Goal: Task Accomplishment & Management: Use online tool/utility

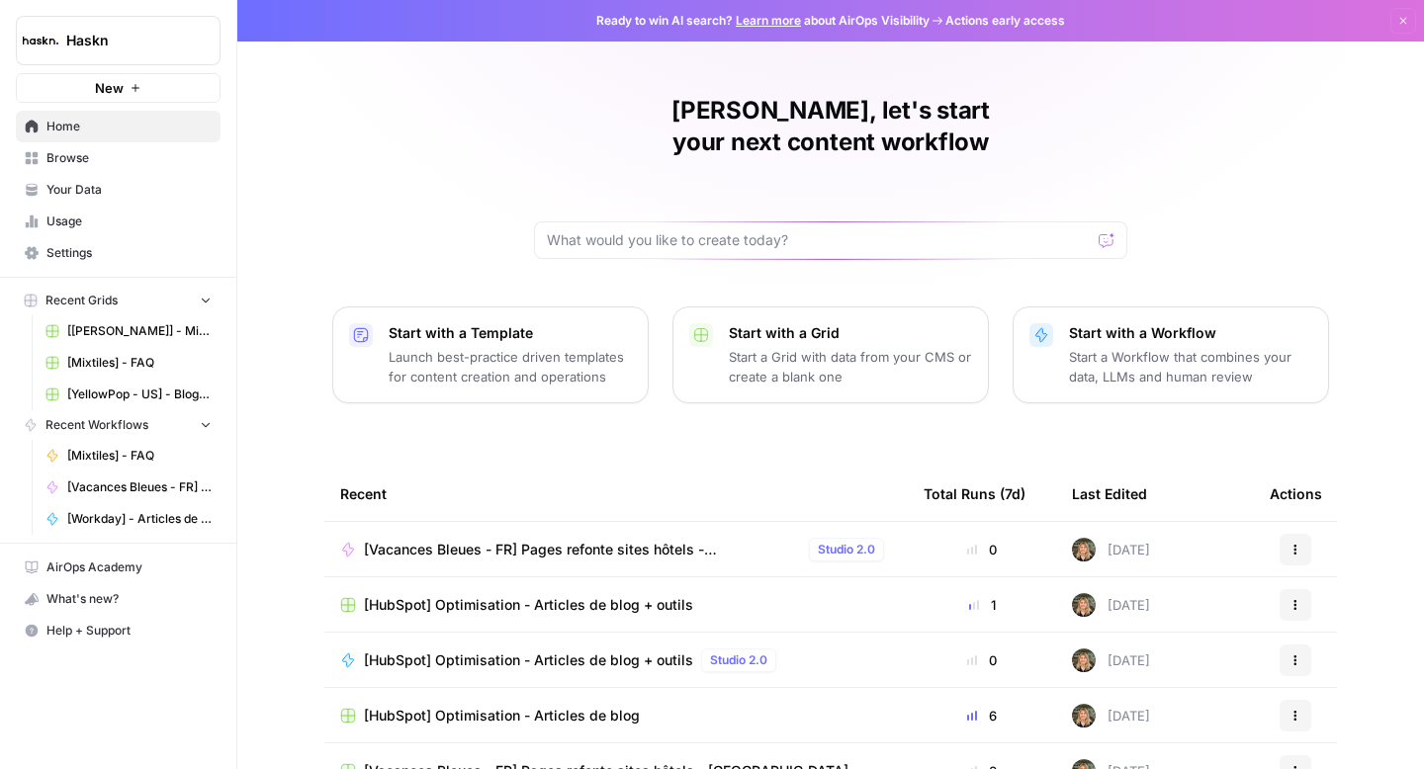
click at [143, 165] on span "Browse" at bounding box center [128, 158] width 165 height 18
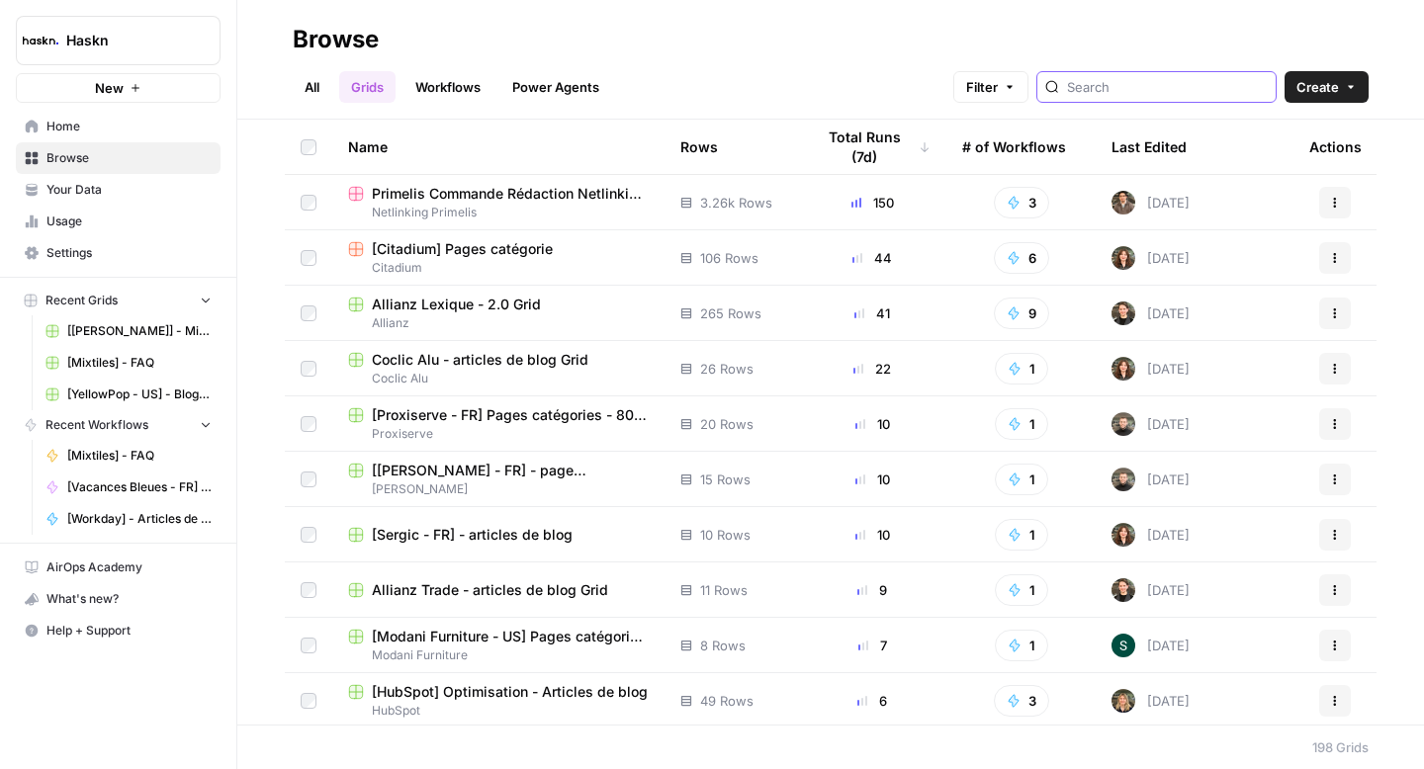
click at [1192, 82] on input "search" at bounding box center [1167, 87] width 201 height 20
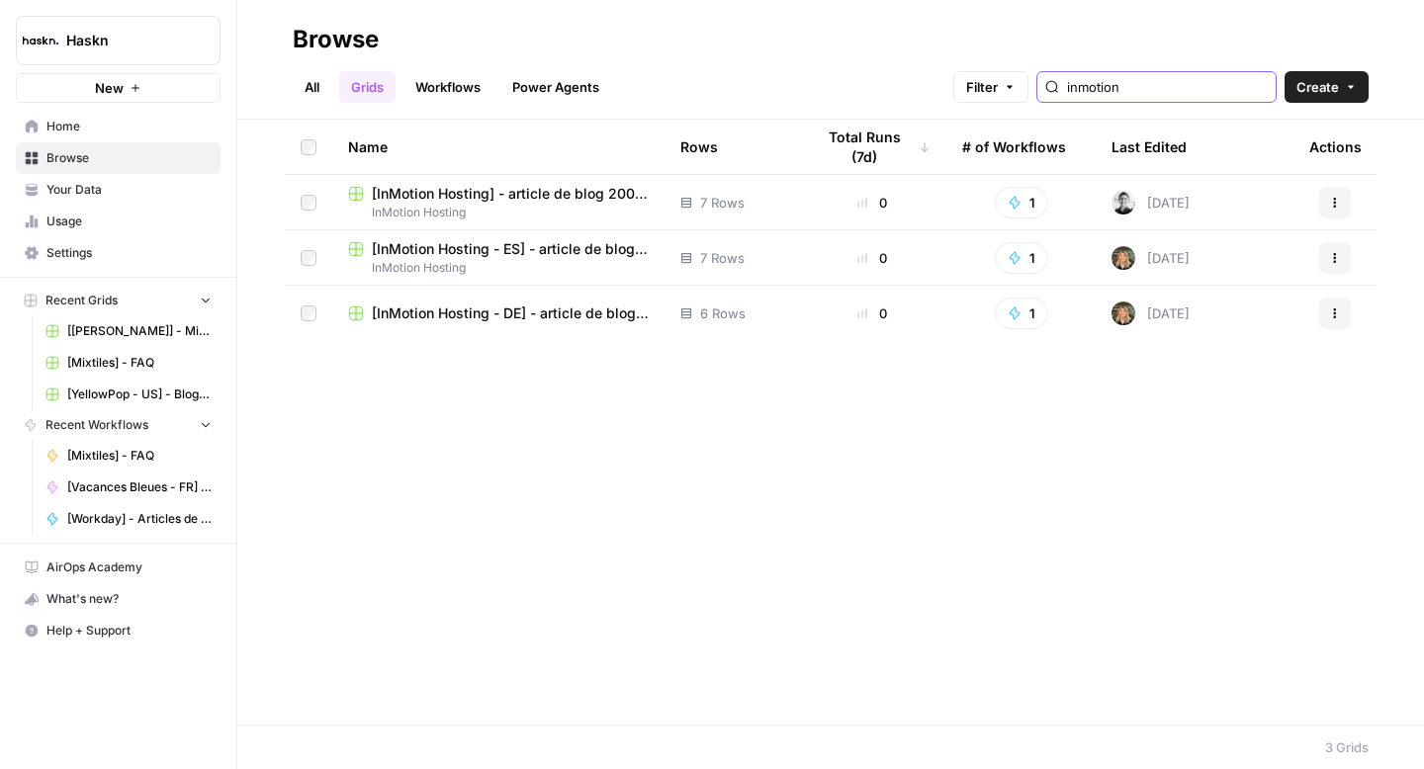
type input "inmotion"
click at [317, 86] on link "All" at bounding box center [312, 87] width 39 height 32
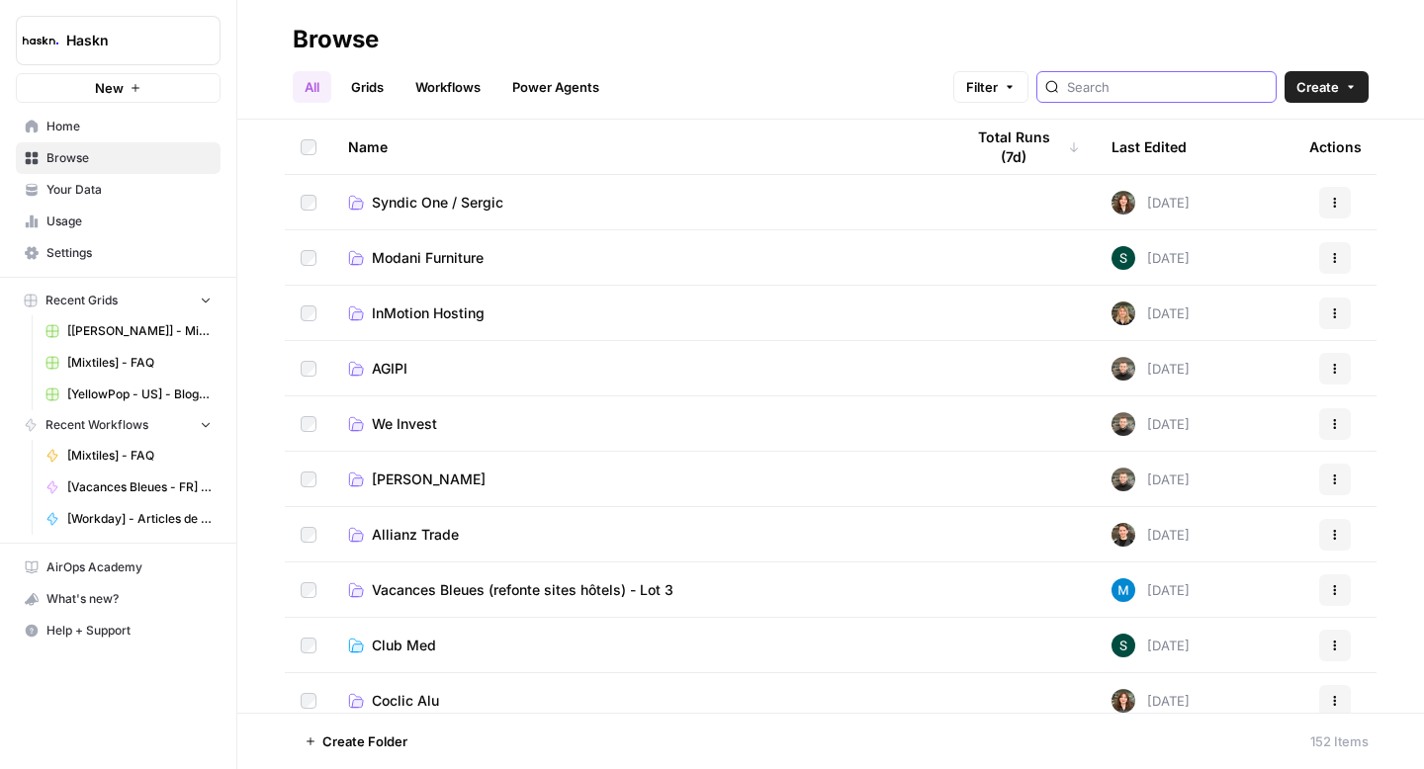
click at [1195, 83] on input "search" at bounding box center [1167, 87] width 201 height 20
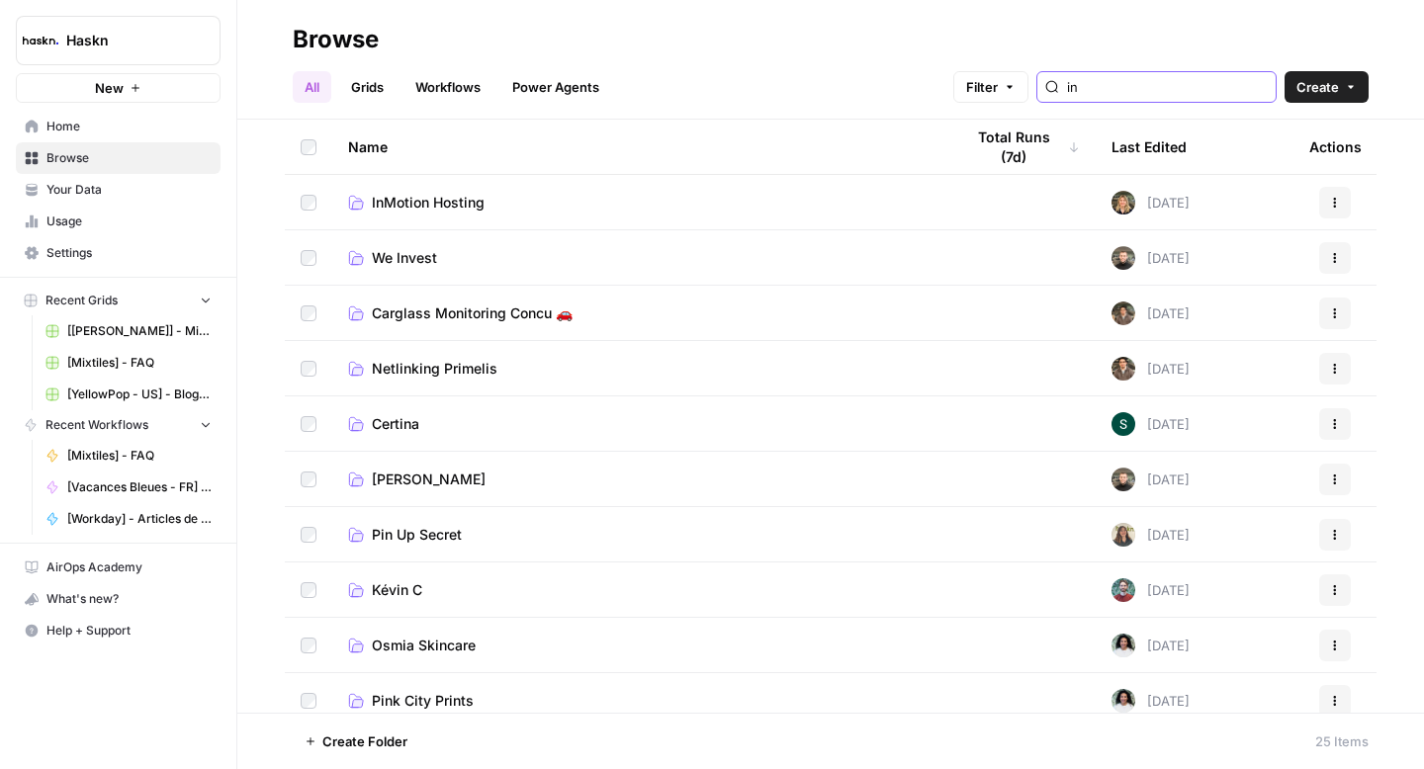
type input "inmotion"
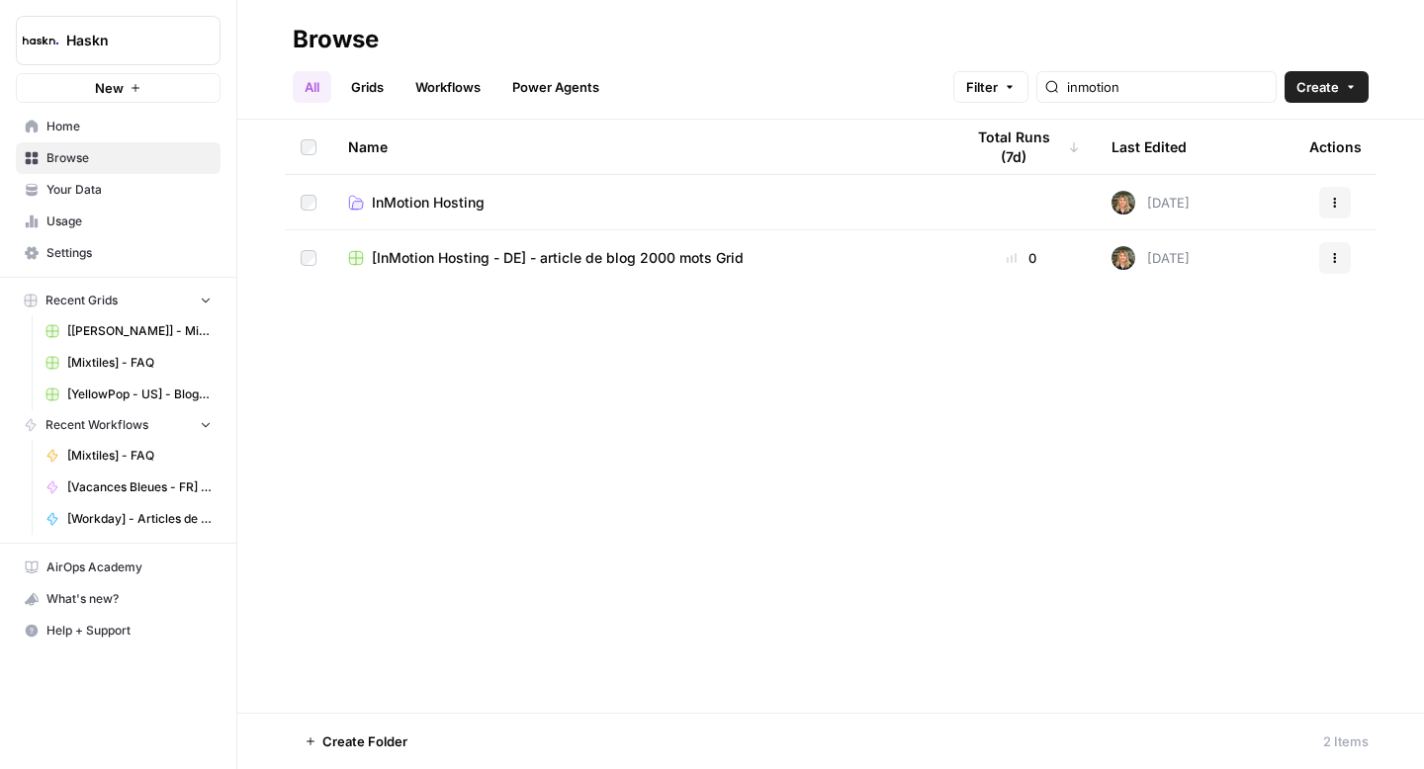
click at [1333, 251] on button "Actions" at bounding box center [1335, 258] width 32 height 32
click at [1204, 379] on span "Move To" at bounding box center [1247, 377] width 158 height 20
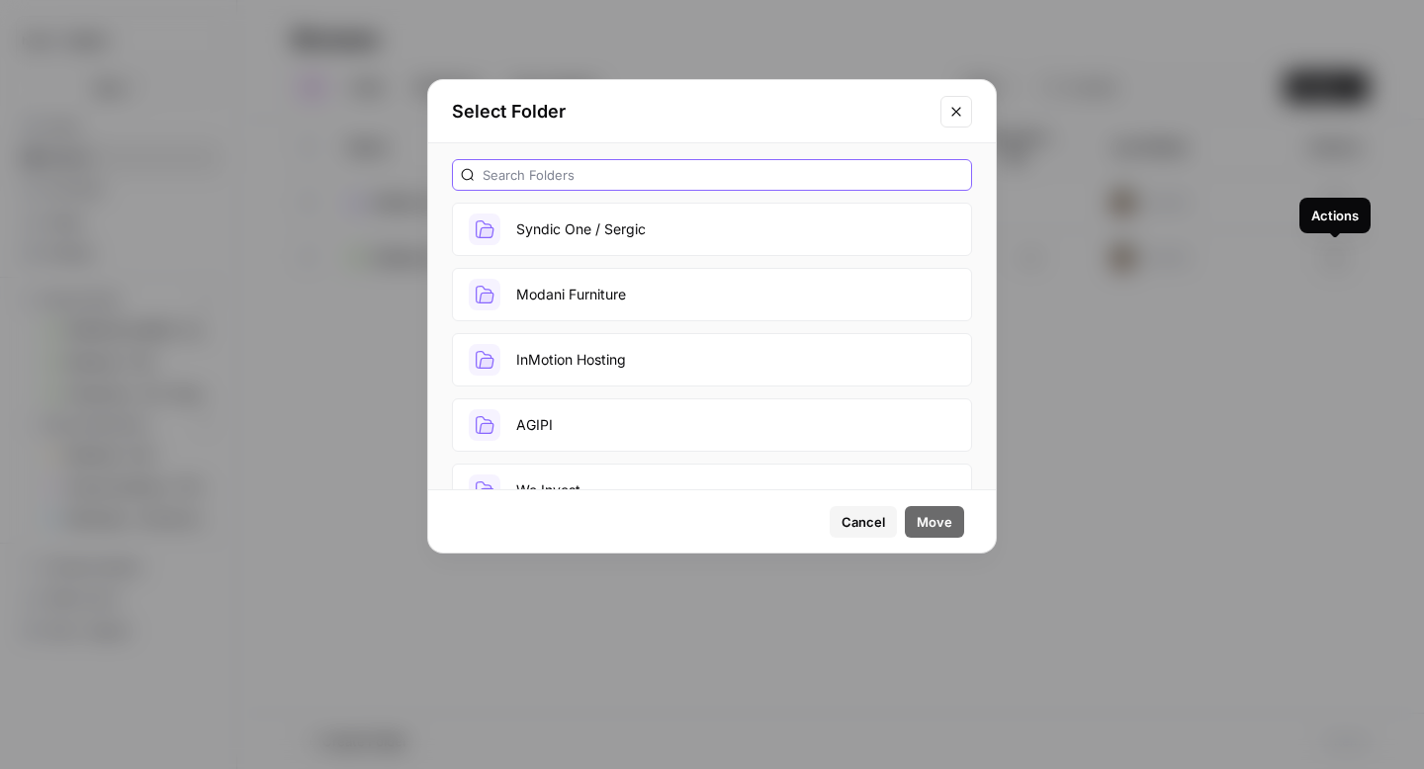
click at [721, 165] on input "text" at bounding box center [723, 175] width 481 height 20
click at [770, 353] on button "InMotion Hosting" at bounding box center [712, 359] width 520 height 53
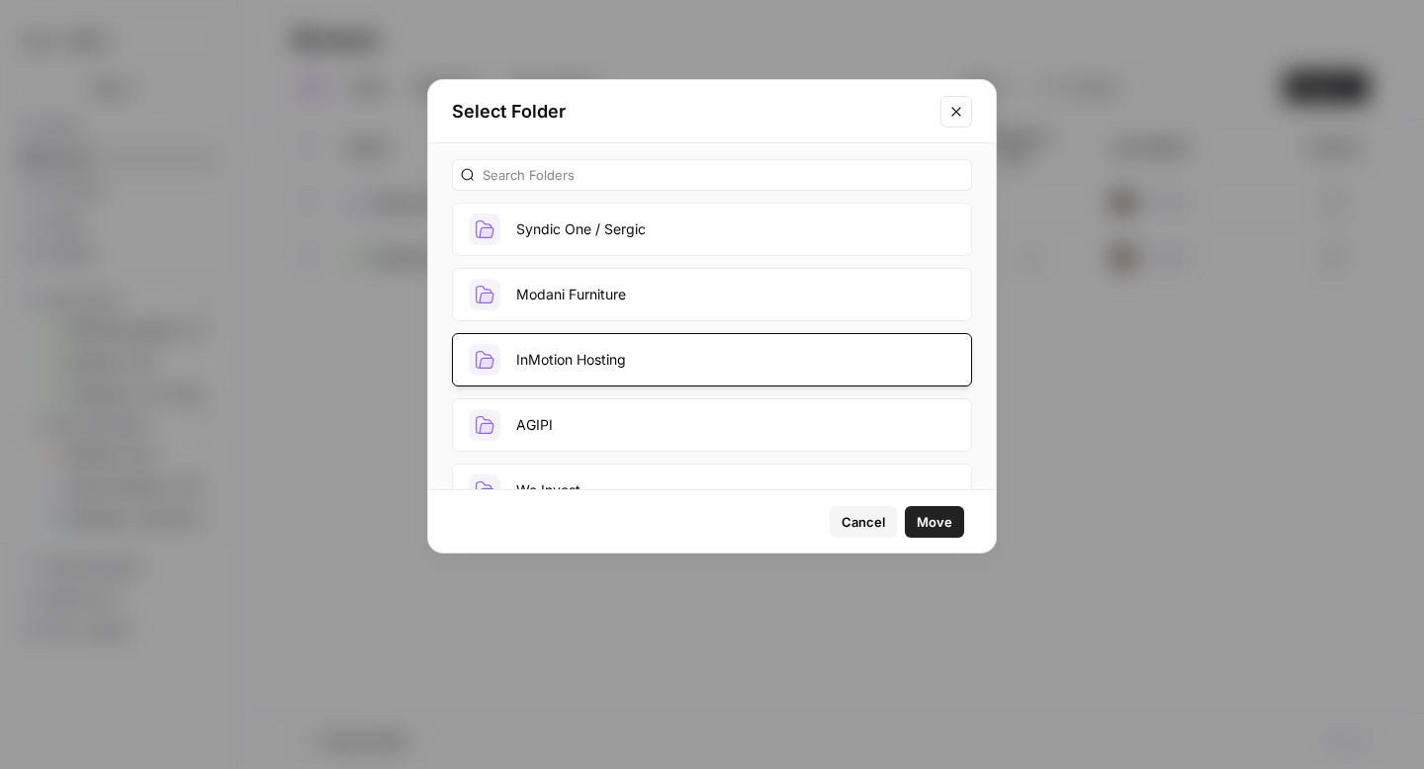
click at [941, 531] on button "Move" at bounding box center [934, 522] width 59 height 32
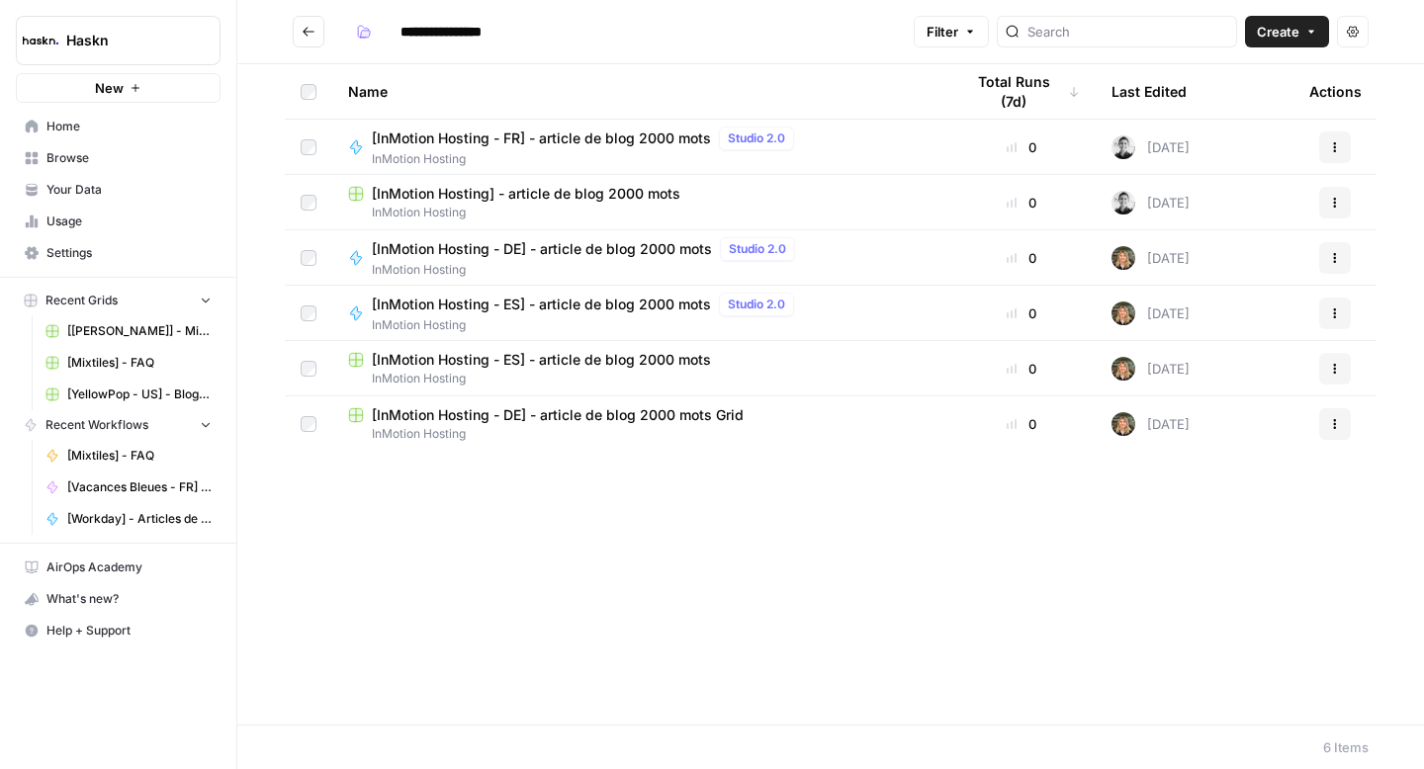
click at [633, 144] on span "[InMotion Hosting - FR] - article de blog 2000 mots" at bounding box center [541, 139] width 339 height 20
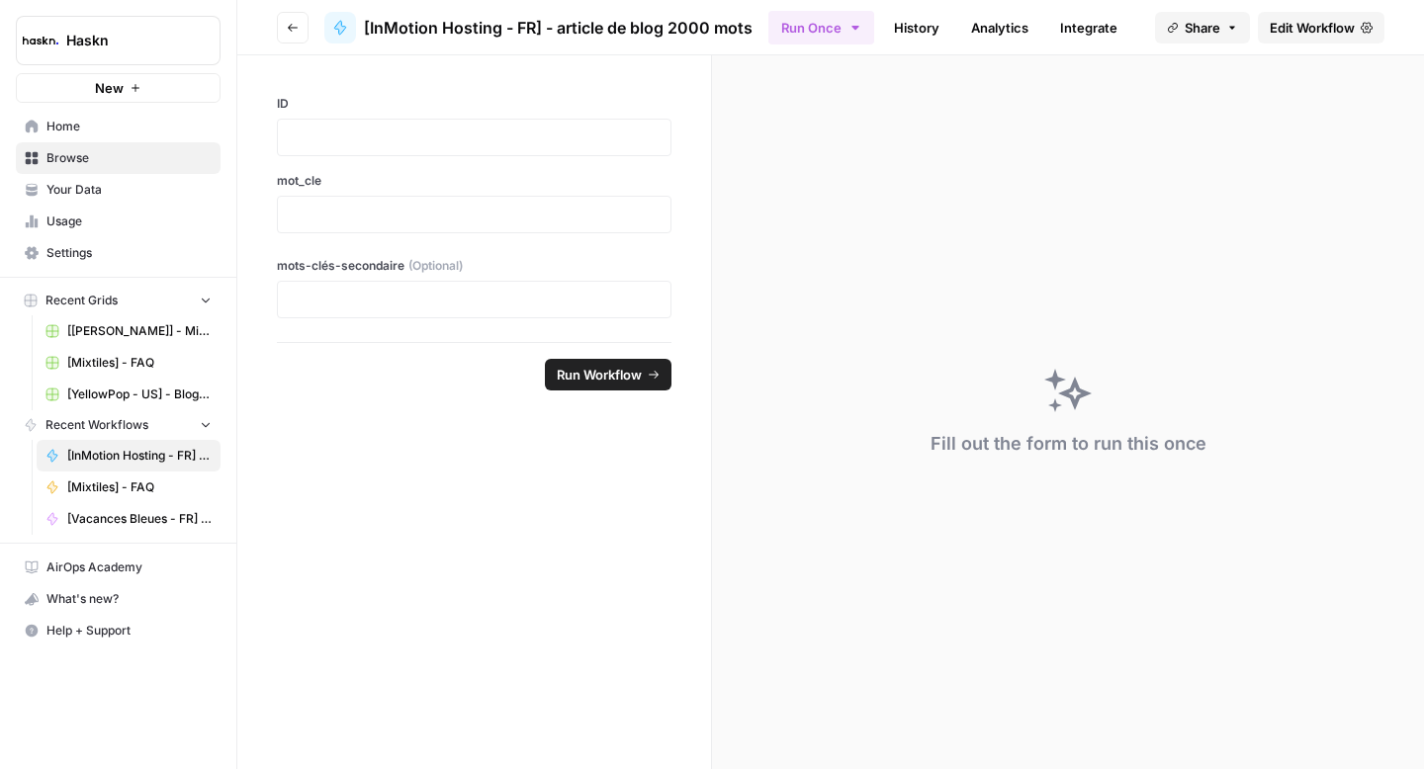
click at [1297, 33] on span "Edit Workflow" at bounding box center [1312, 28] width 85 height 20
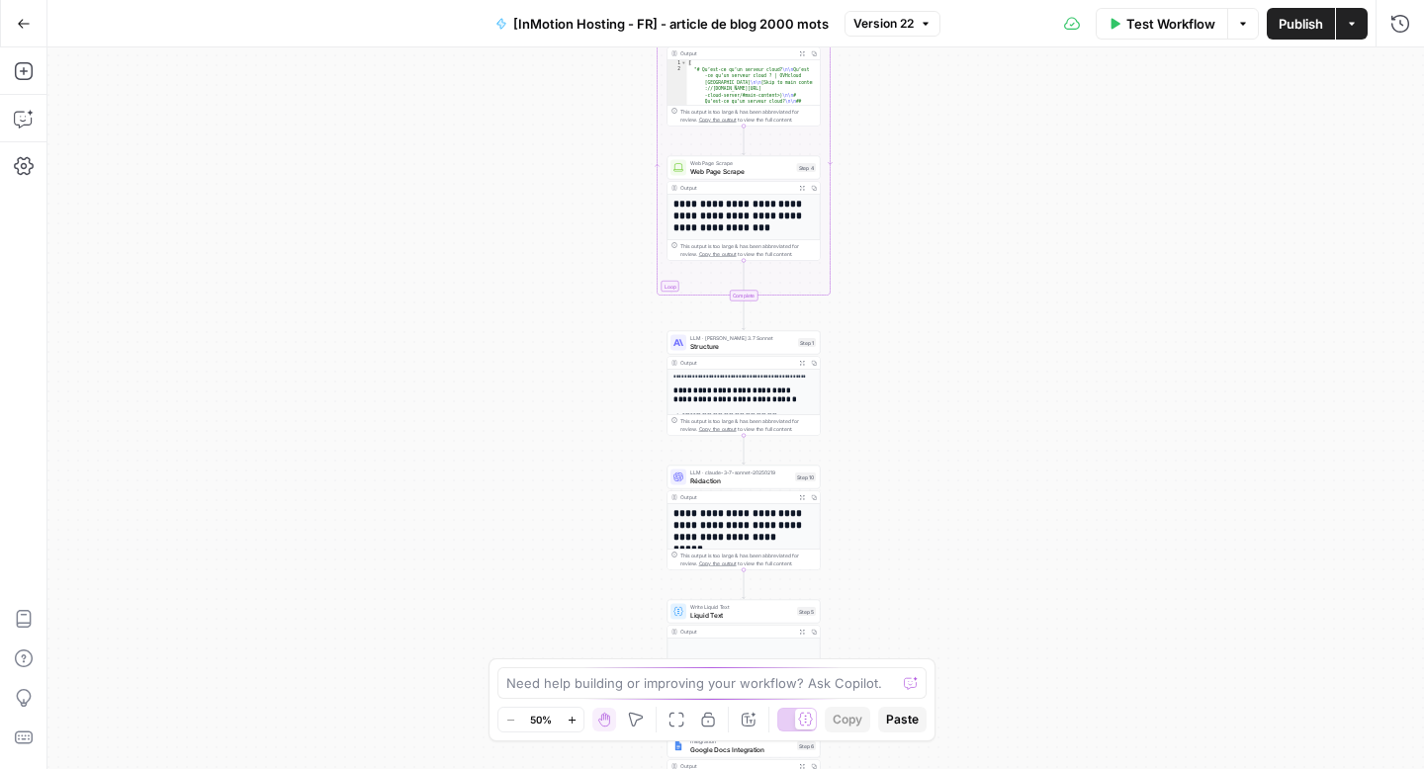
click at [24, 31] on button "Go Back" at bounding box center [24, 24] width 36 height 36
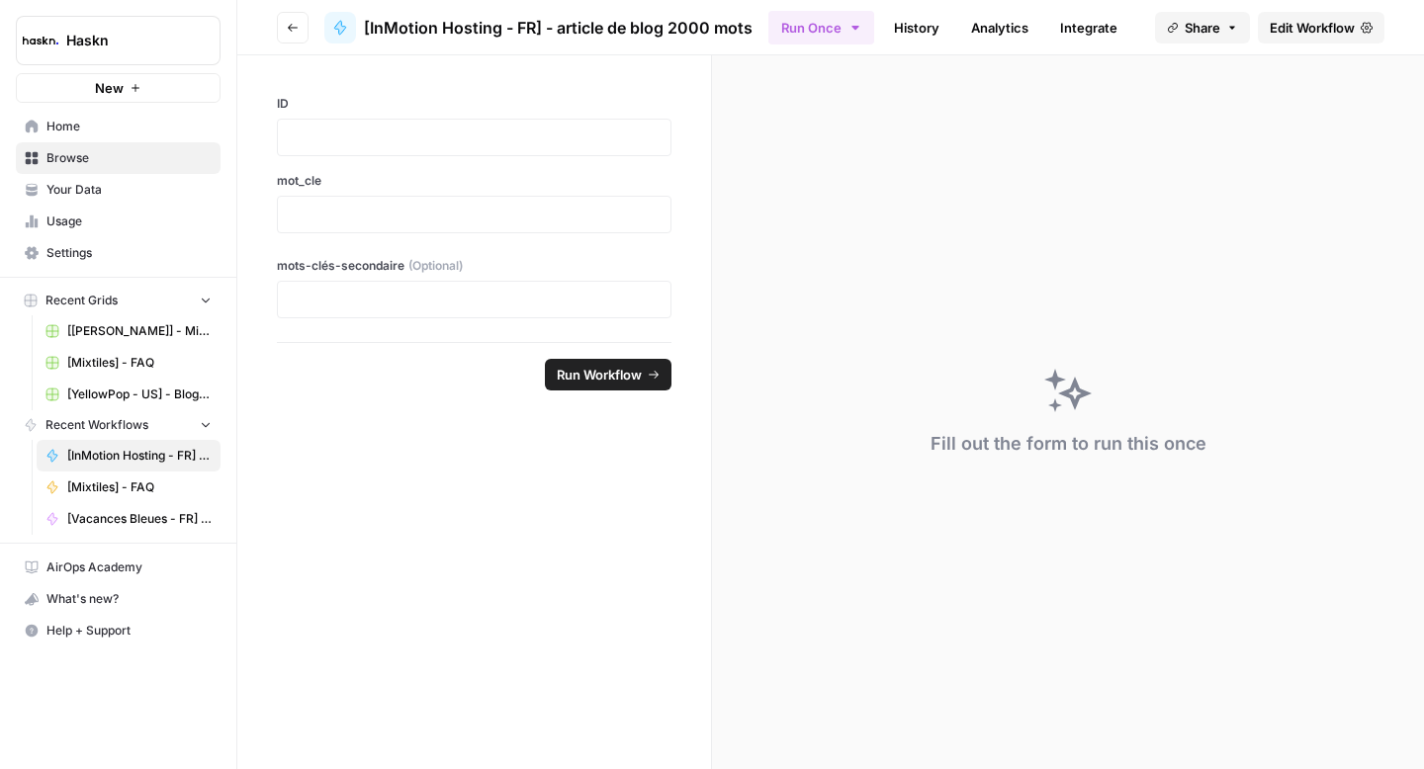
click at [294, 14] on button "Go back" at bounding box center [293, 28] width 32 height 32
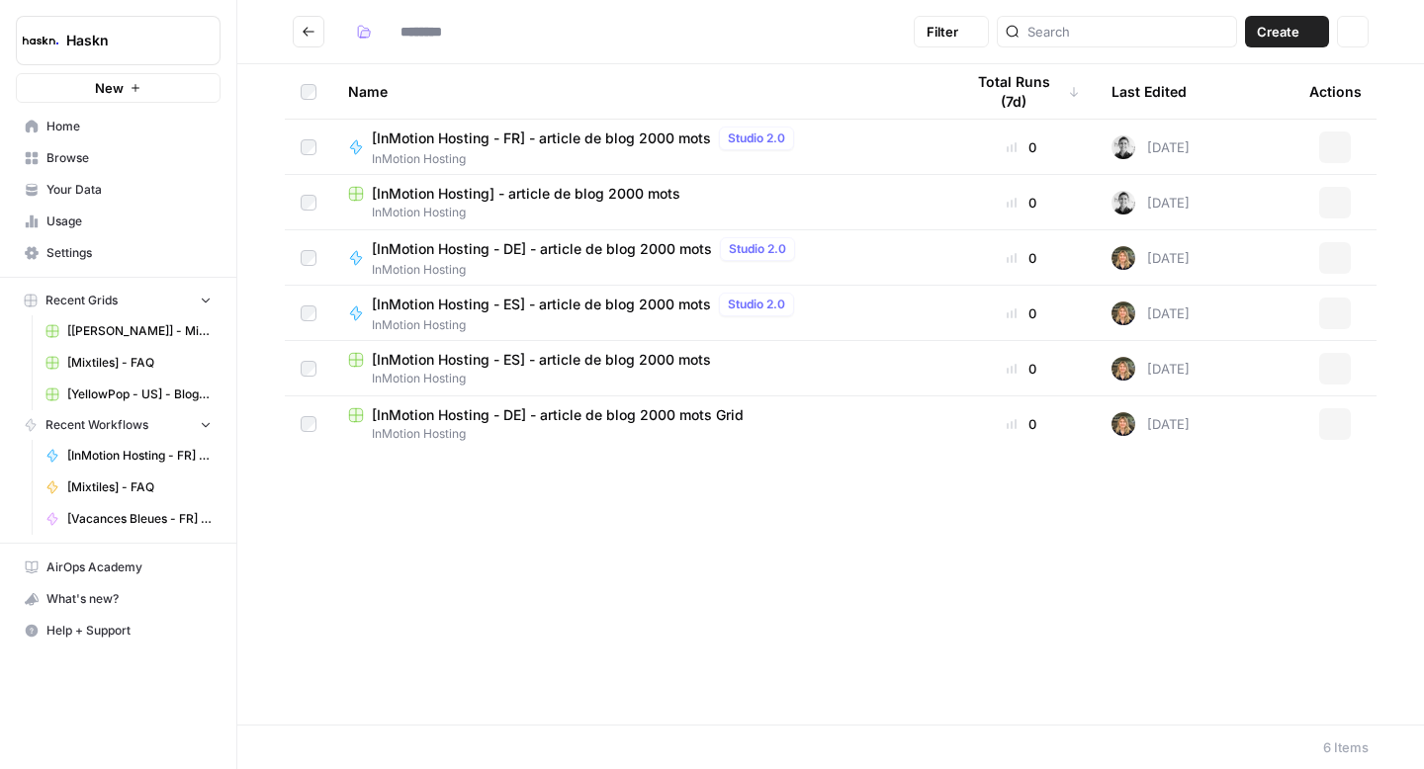
type input "**********"
click at [607, 247] on span "[InMotion Hosting - DE] - article de blog 2000 mots" at bounding box center [542, 249] width 340 height 20
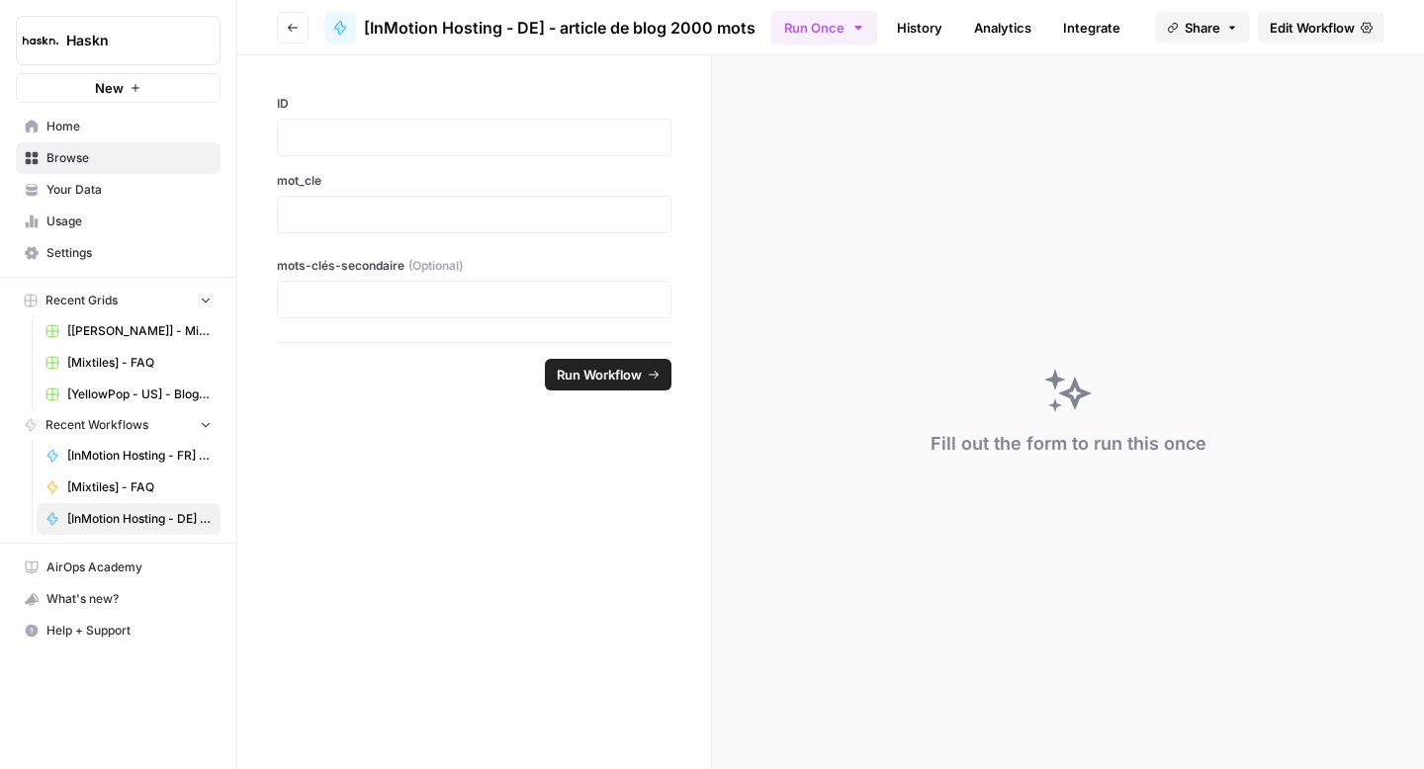
click at [286, 28] on button "Go back" at bounding box center [293, 28] width 32 height 32
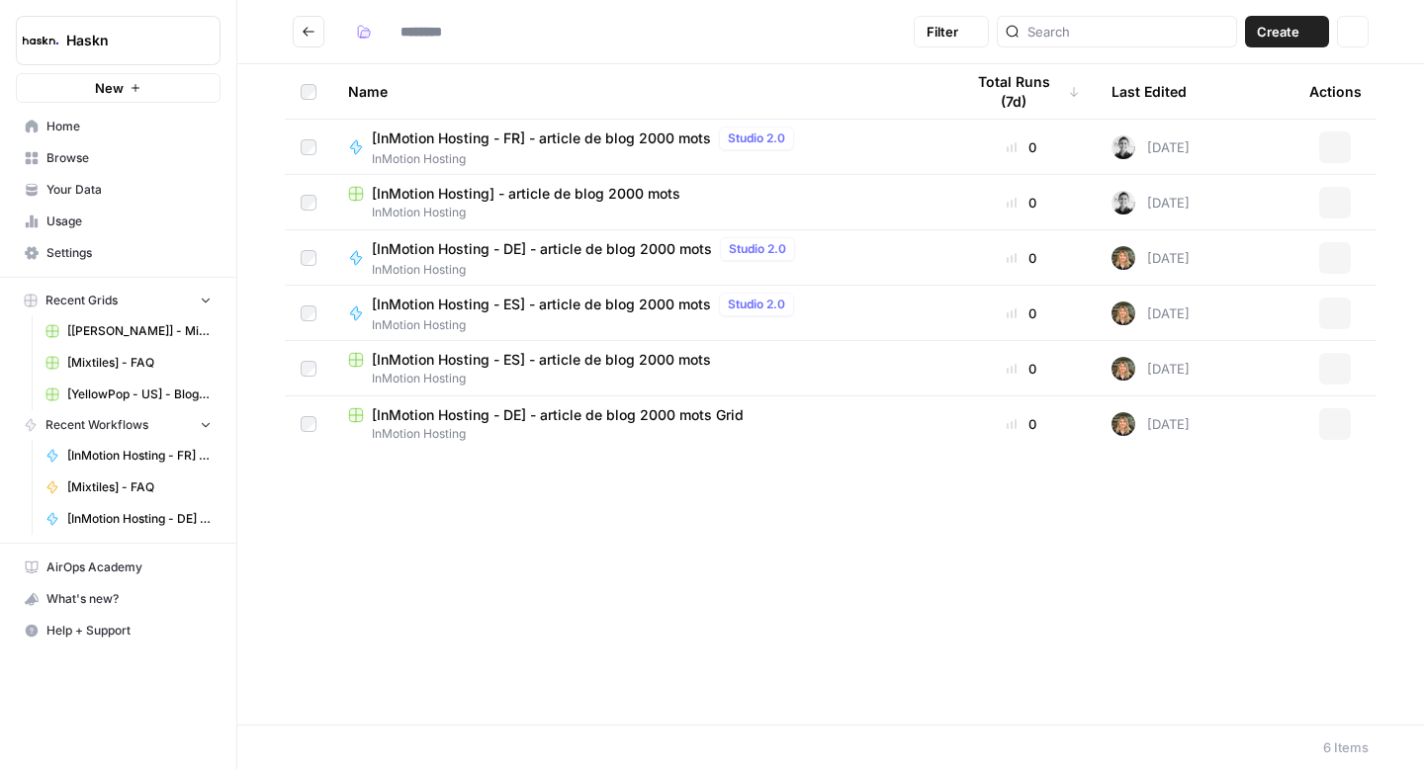
type input "**********"
click at [742, 365] on div "[InMotion Hosting - ES] - article de blog 2000 mots" at bounding box center [639, 360] width 583 height 20
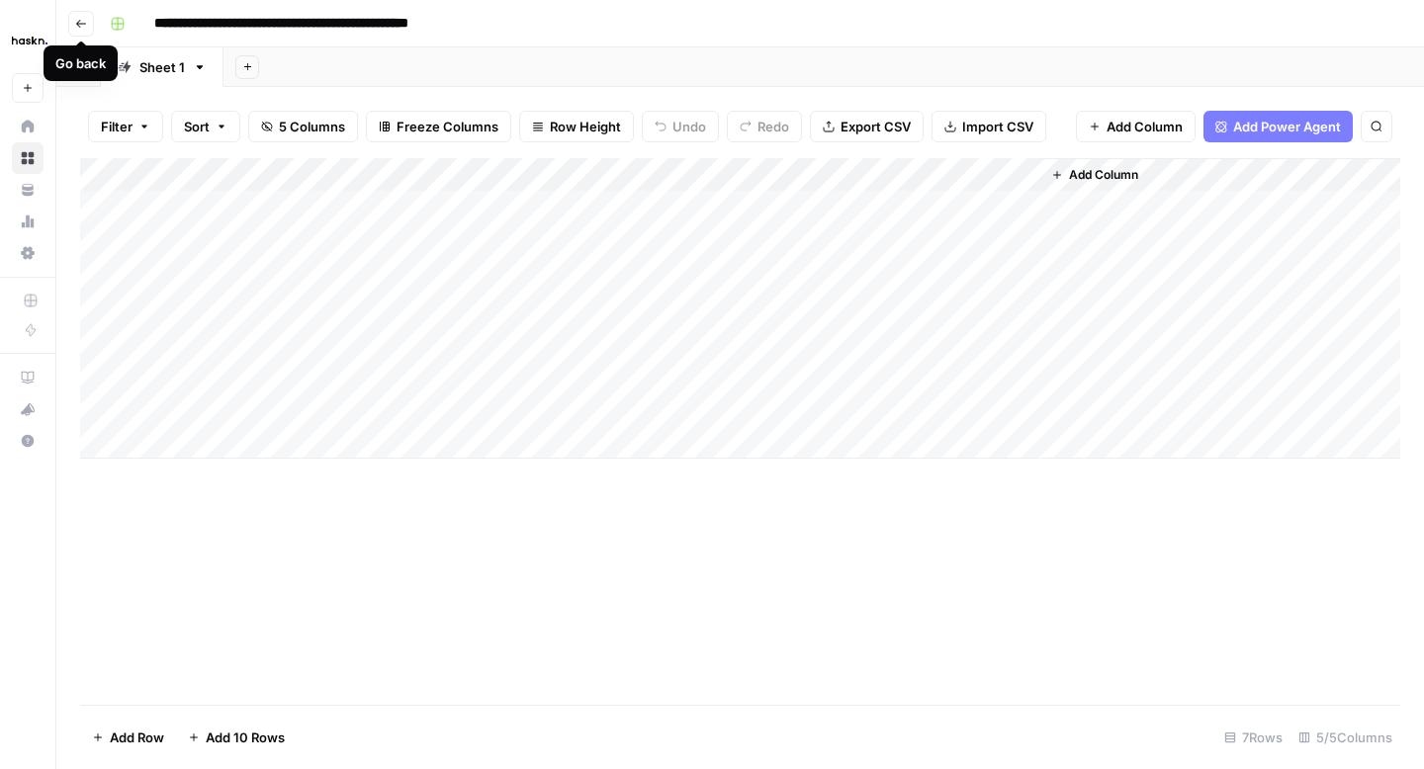
click at [82, 23] on icon "button" at bounding box center [81, 24] width 10 height 8
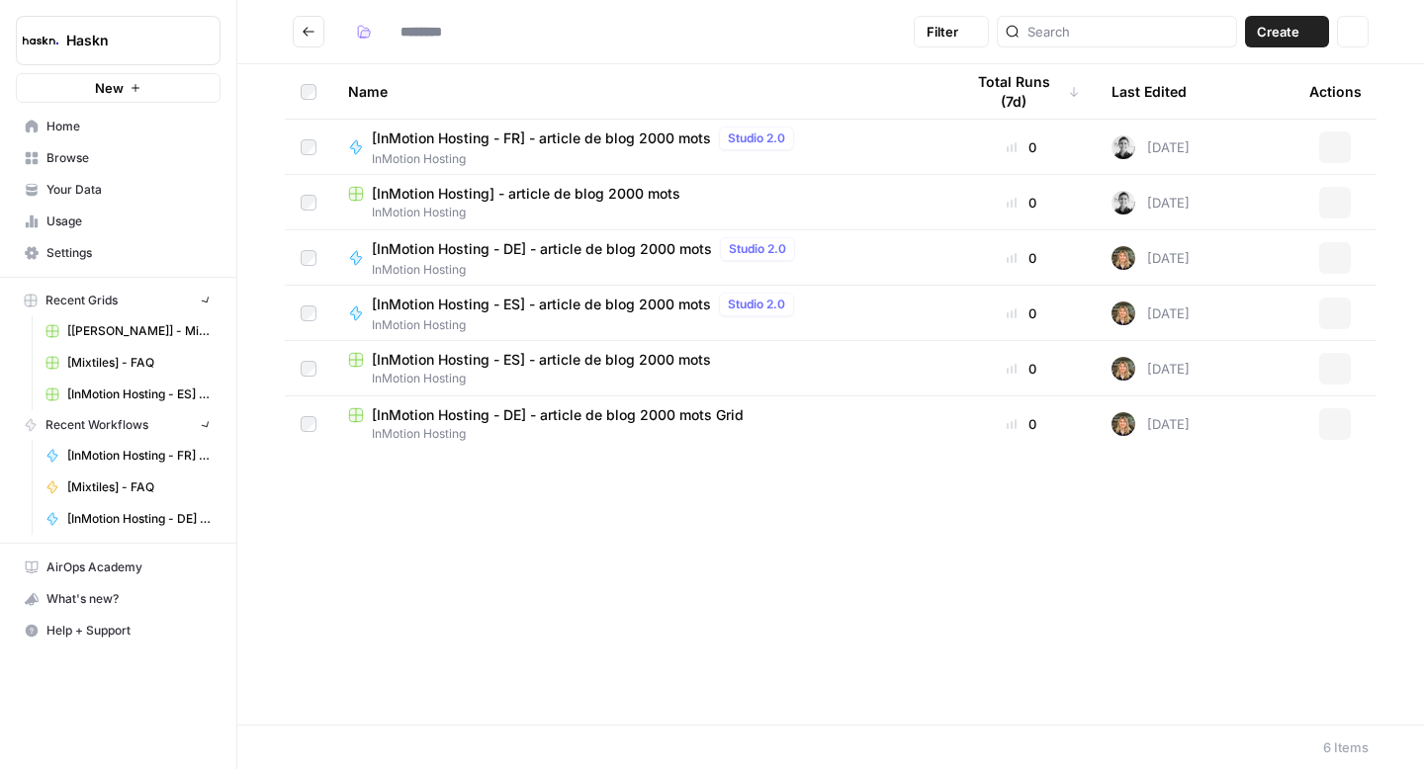
type input "**********"
click at [732, 419] on span "[InMotion Hosting - DE] - article de blog 2000 mots Grid" at bounding box center [558, 415] width 372 height 20
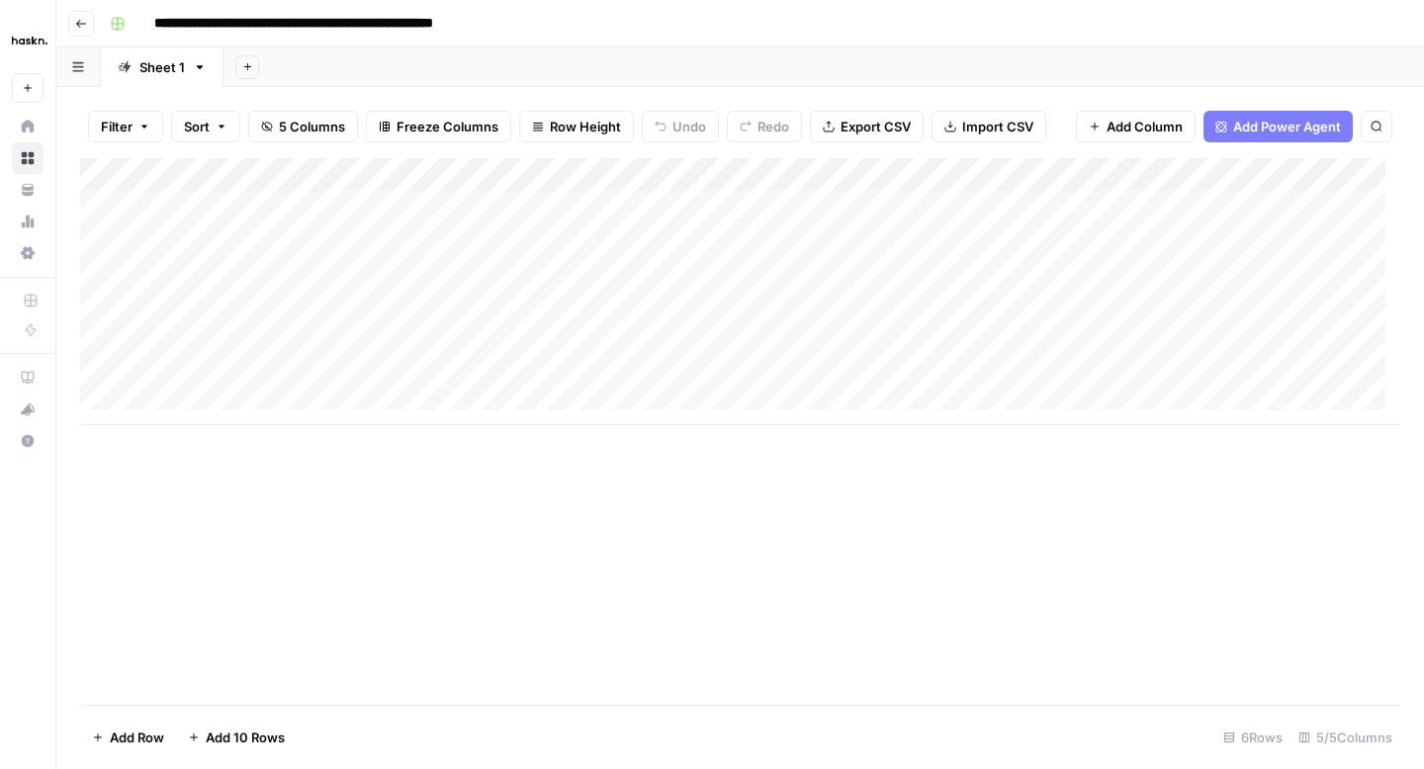
click at [529, 25] on input "**********" at bounding box center [341, 24] width 392 height 32
type input "**********"
click at [82, 20] on icon "button" at bounding box center [81, 24] width 12 height 12
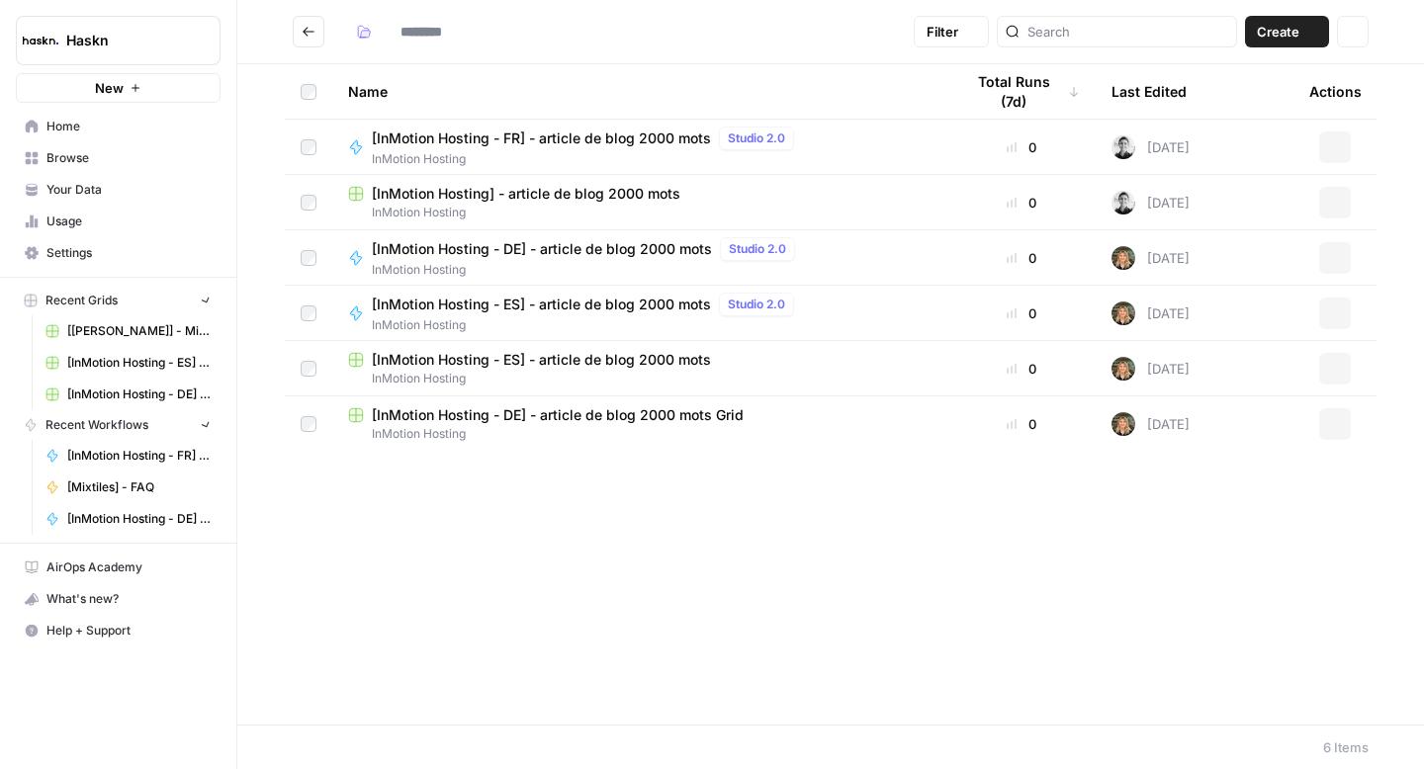
type input "**********"
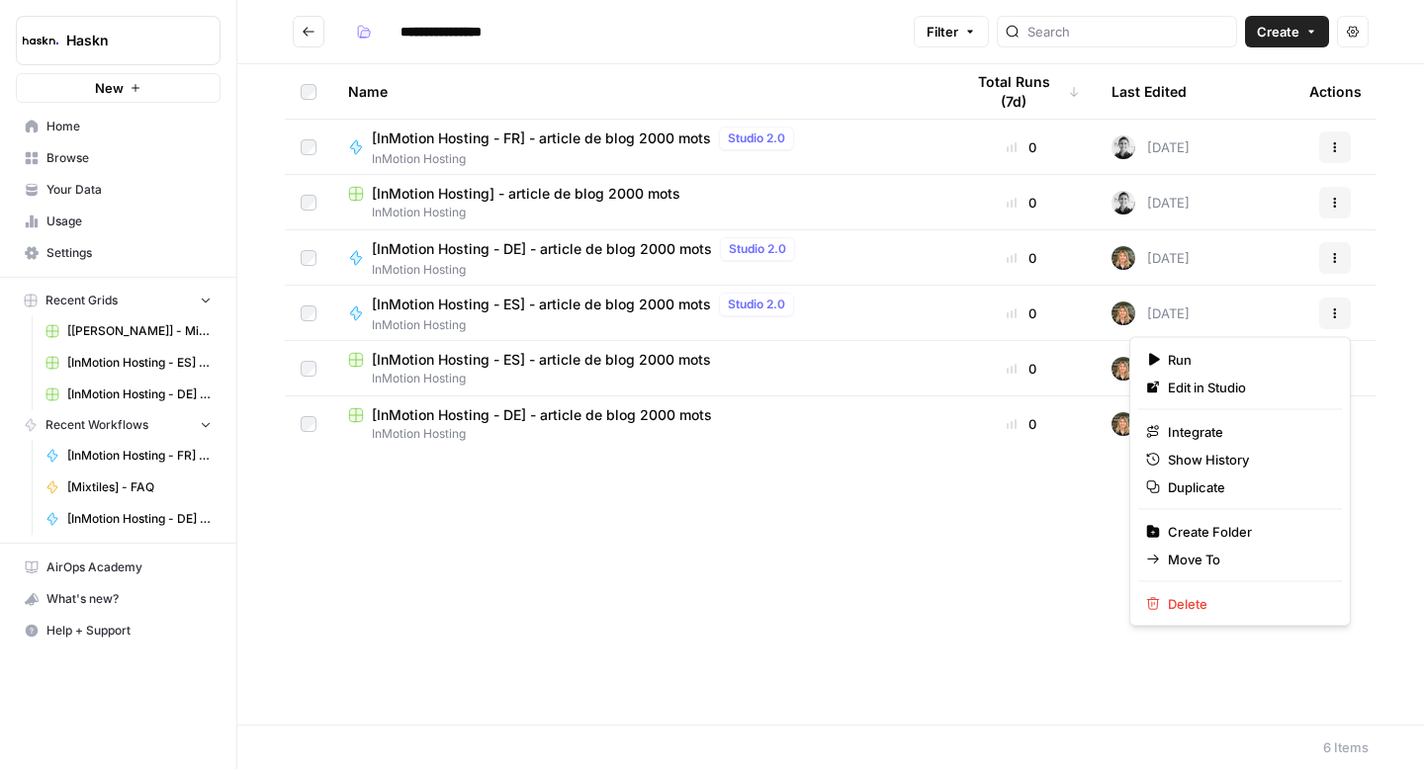
click at [1337, 316] on icon "button" at bounding box center [1335, 314] width 12 height 12
click at [819, 459] on div "Name Total Runs (7d) Last Edited Actions [InMotion Hosting - FR] - article de b…" at bounding box center [830, 394] width 1187 height 661
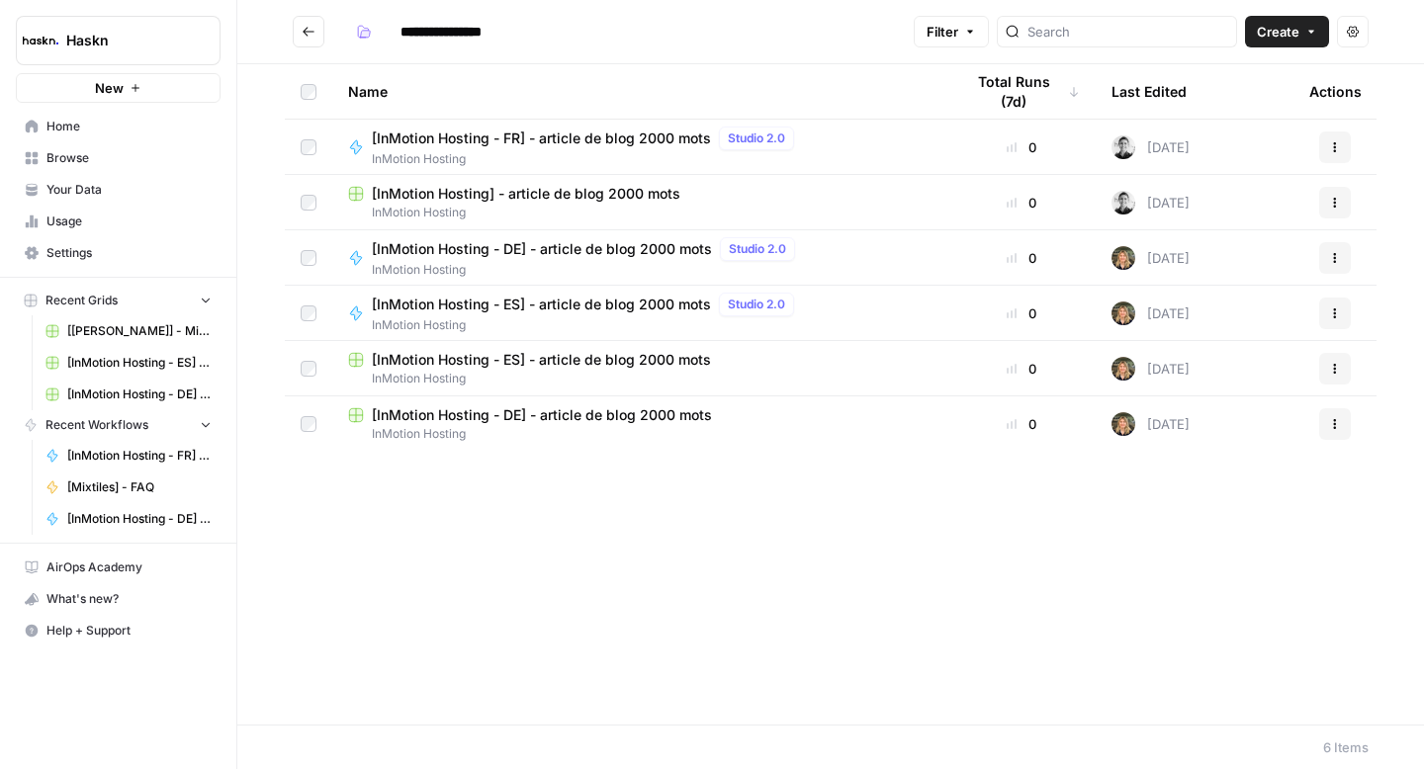
click at [1336, 315] on icon "button" at bounding box center [1335, 314] width 12 height 12
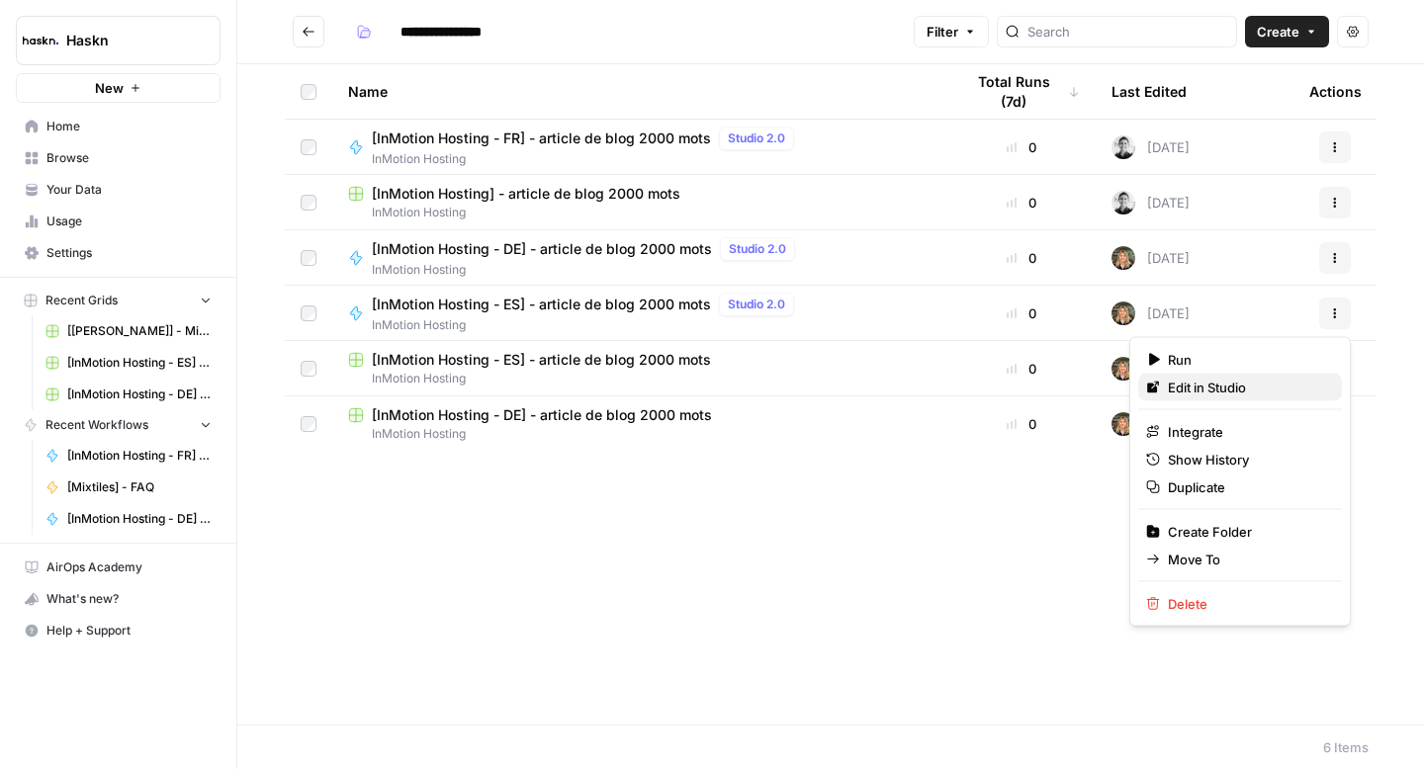
click at [1230, 392] on span "Edit in Studio" at bounding box center [1247, 388] width 158 height 20
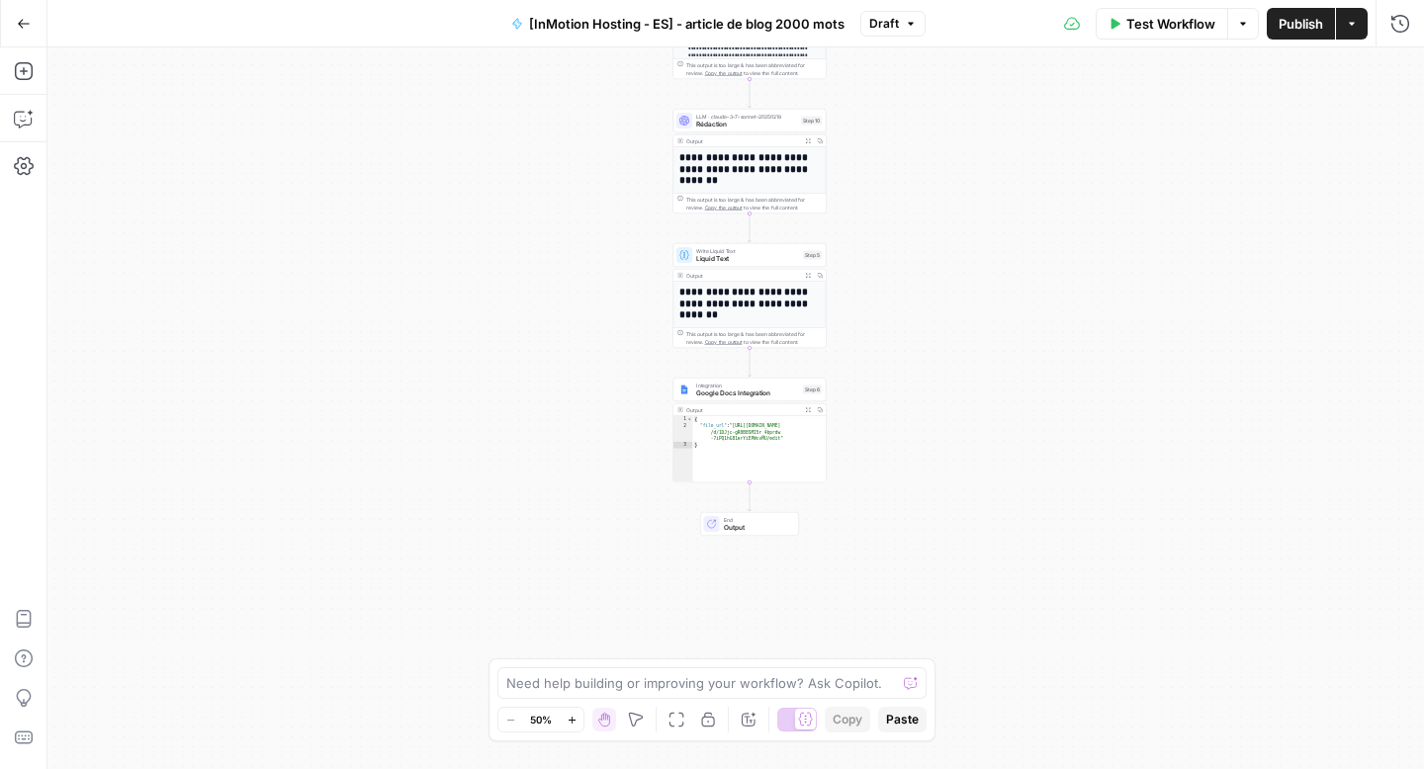
click at [766, 126] on span "Rédaction" at bounding box center [746, 125] width 101 height 10
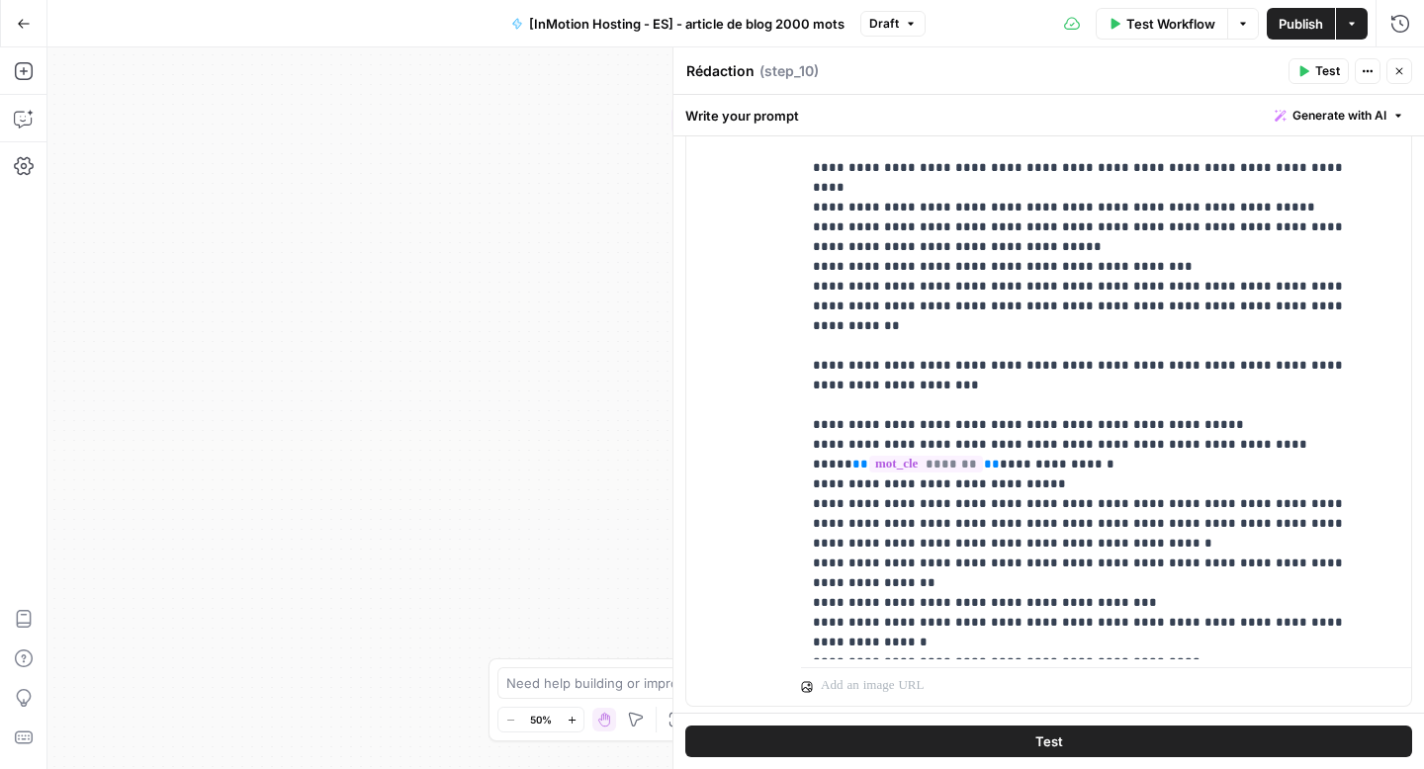
click at [1394, 82] on button "Close" at bounding box center [1400, 71] width 26 height 26
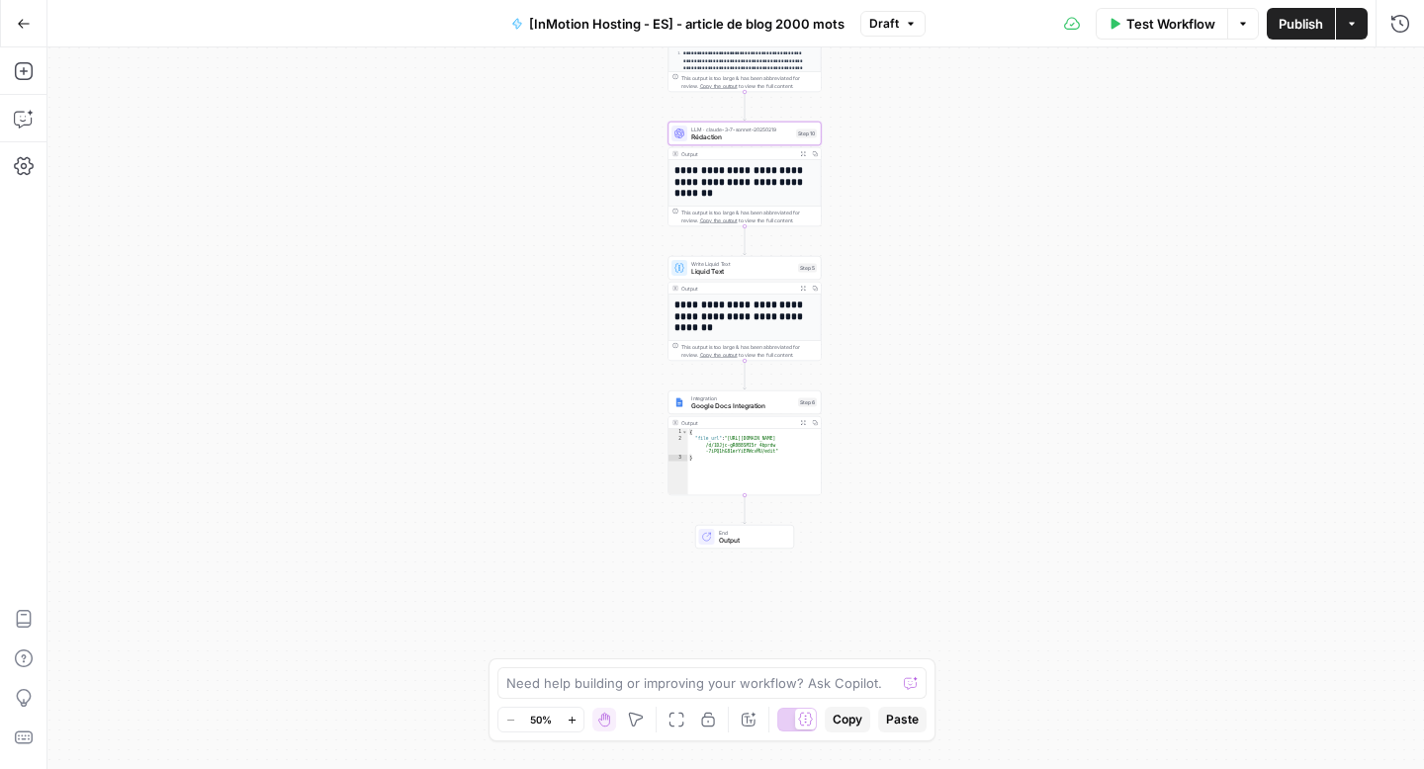
click at [742, 272] on span "Liquid Text" at bounding box center [742, 272] width 103 height 10
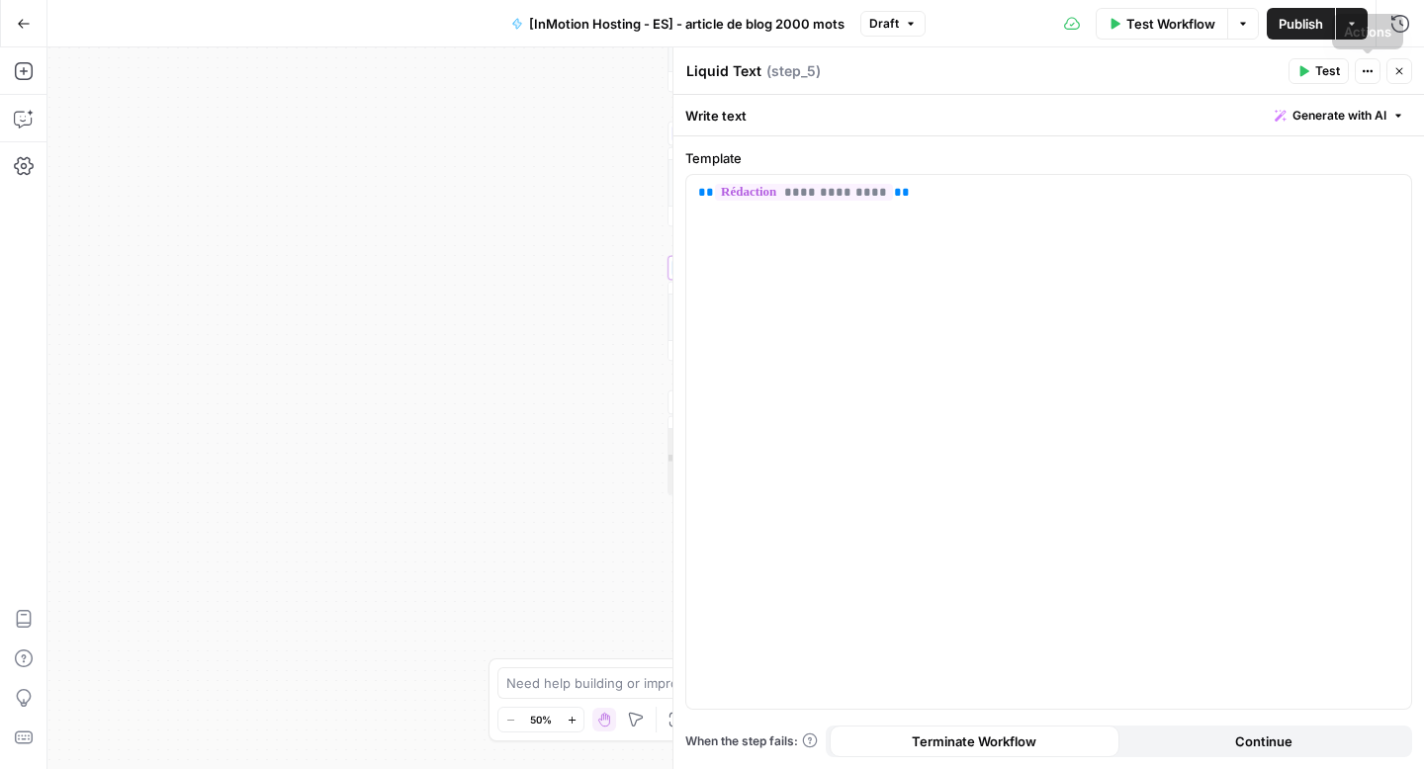
click at [1402, 65] on icon "button" at bounding box center [1399, 71] width 12 height 12
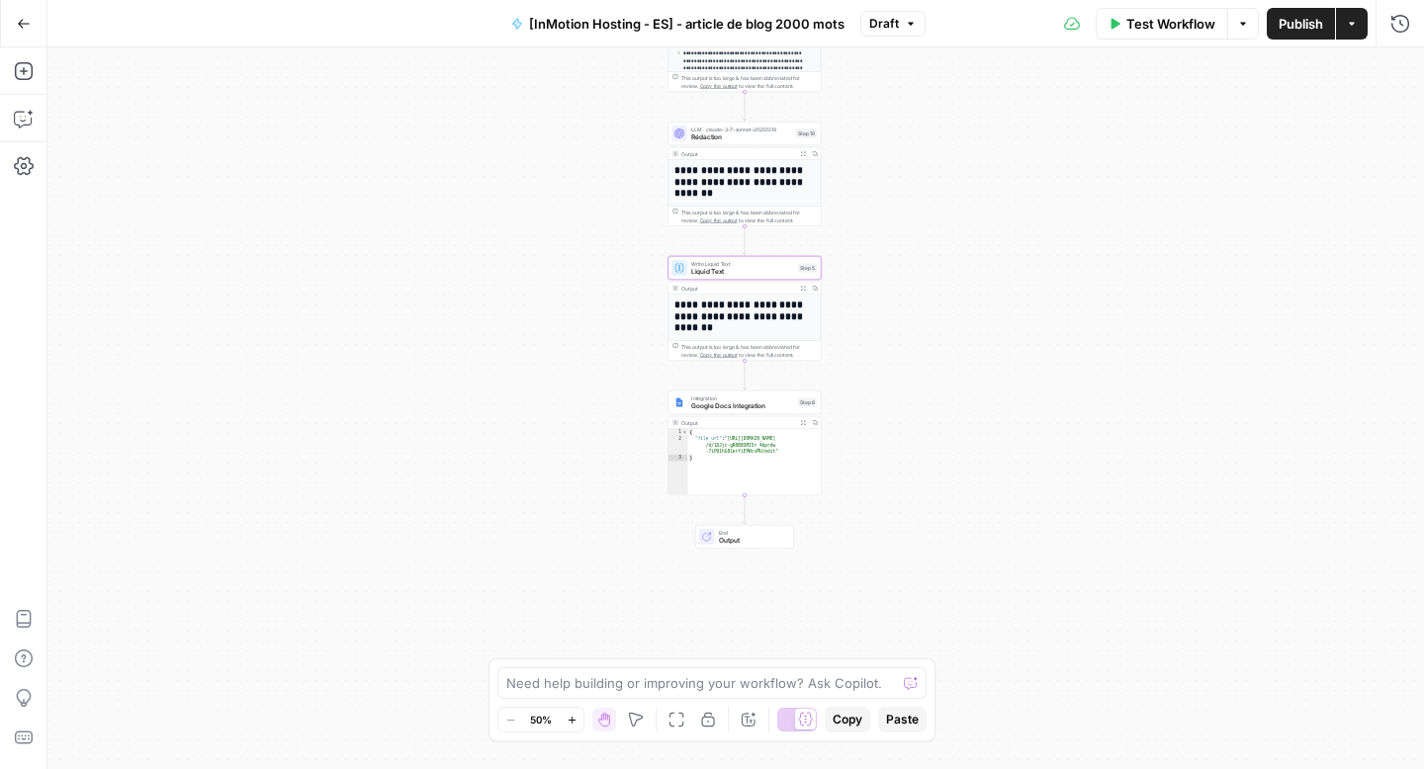
click at [750, 409] on span "Google Docs Integration" at bounding box center [742, 407] width 103 height 10
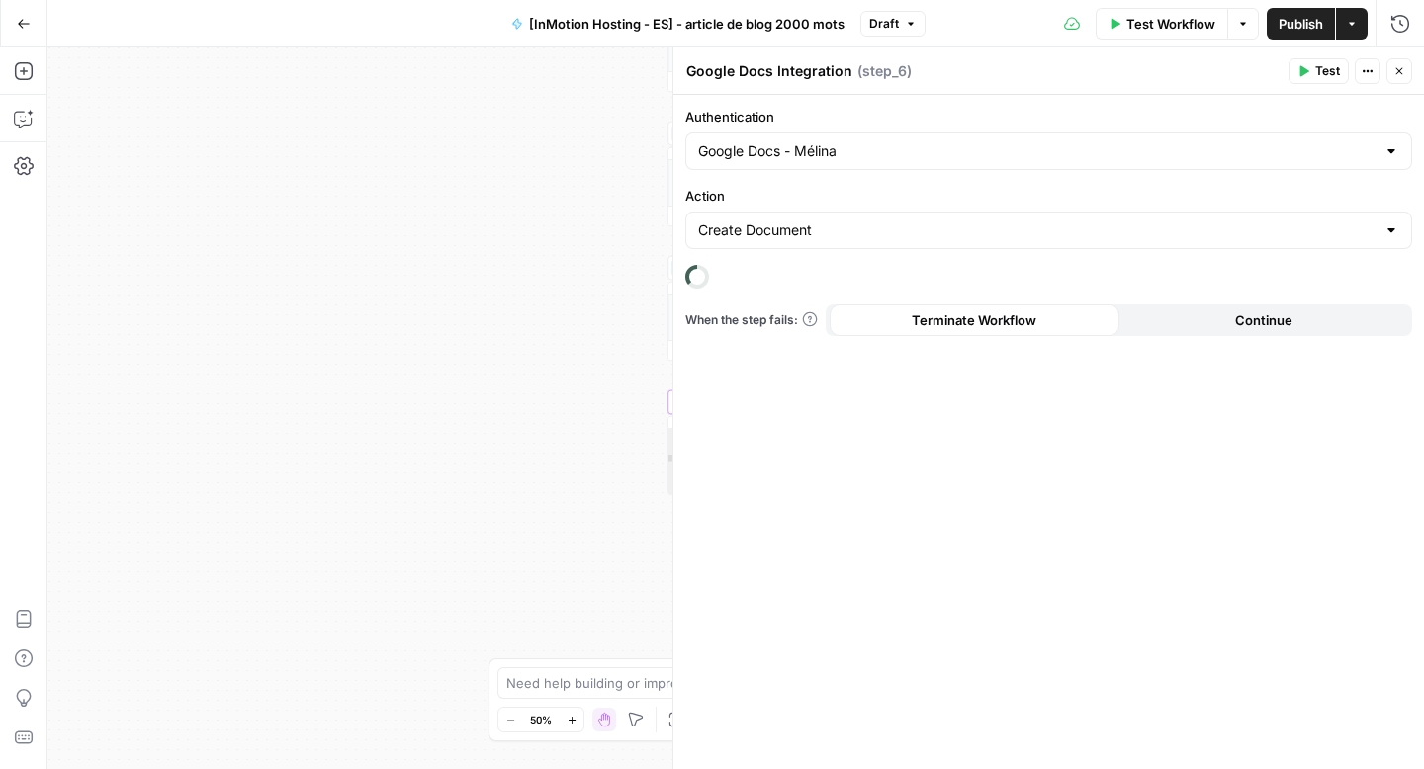
click at [1407, 75] on button "Close" at bounding box center [1400, 71] width 26 height 26
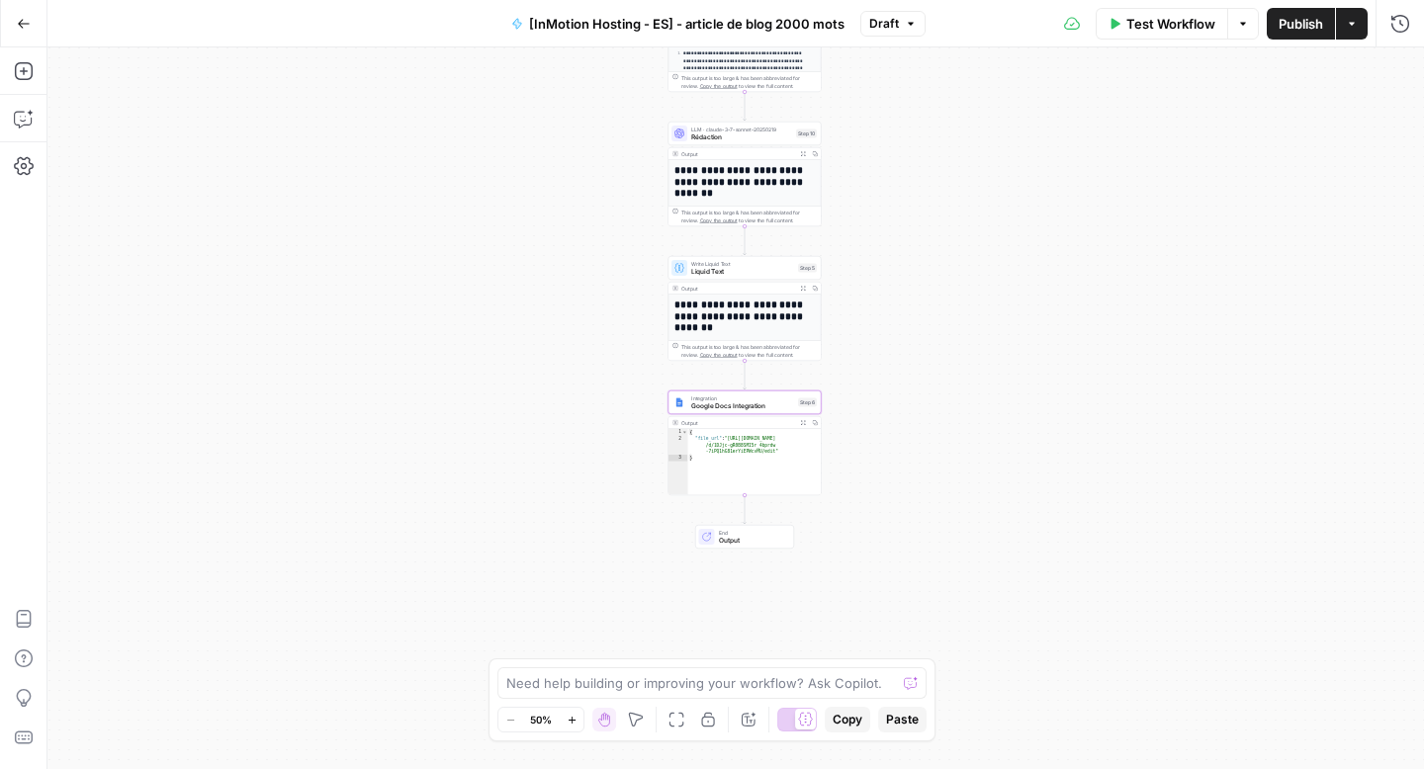
click at [18, 30] on button "Go Back" at bounding box center [24, 24] width 36 height 36
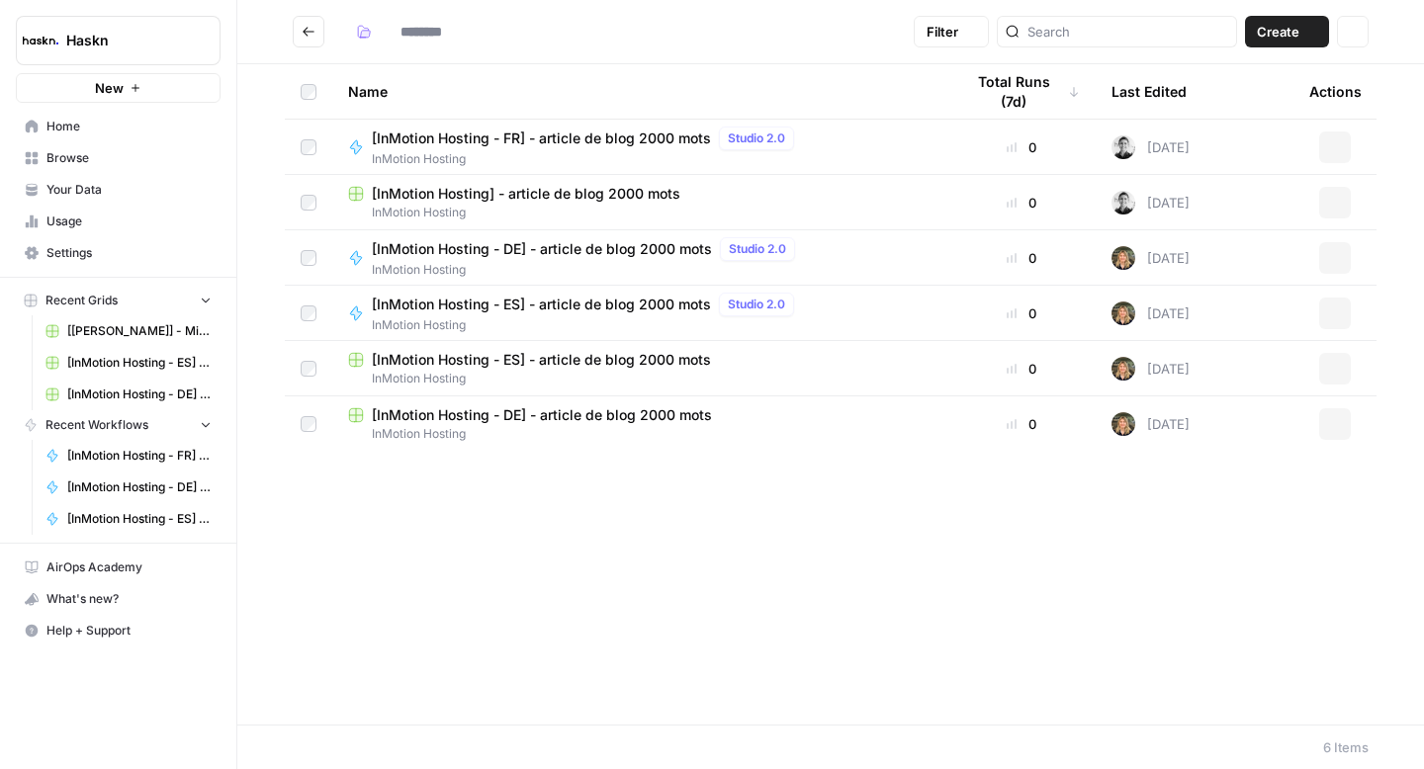
type input "**********"
click at [712, 417] on div "[InMotion Hosting - DE] - article de blog 2000 mots" at bounding box center [639, 415] width 583 height 20
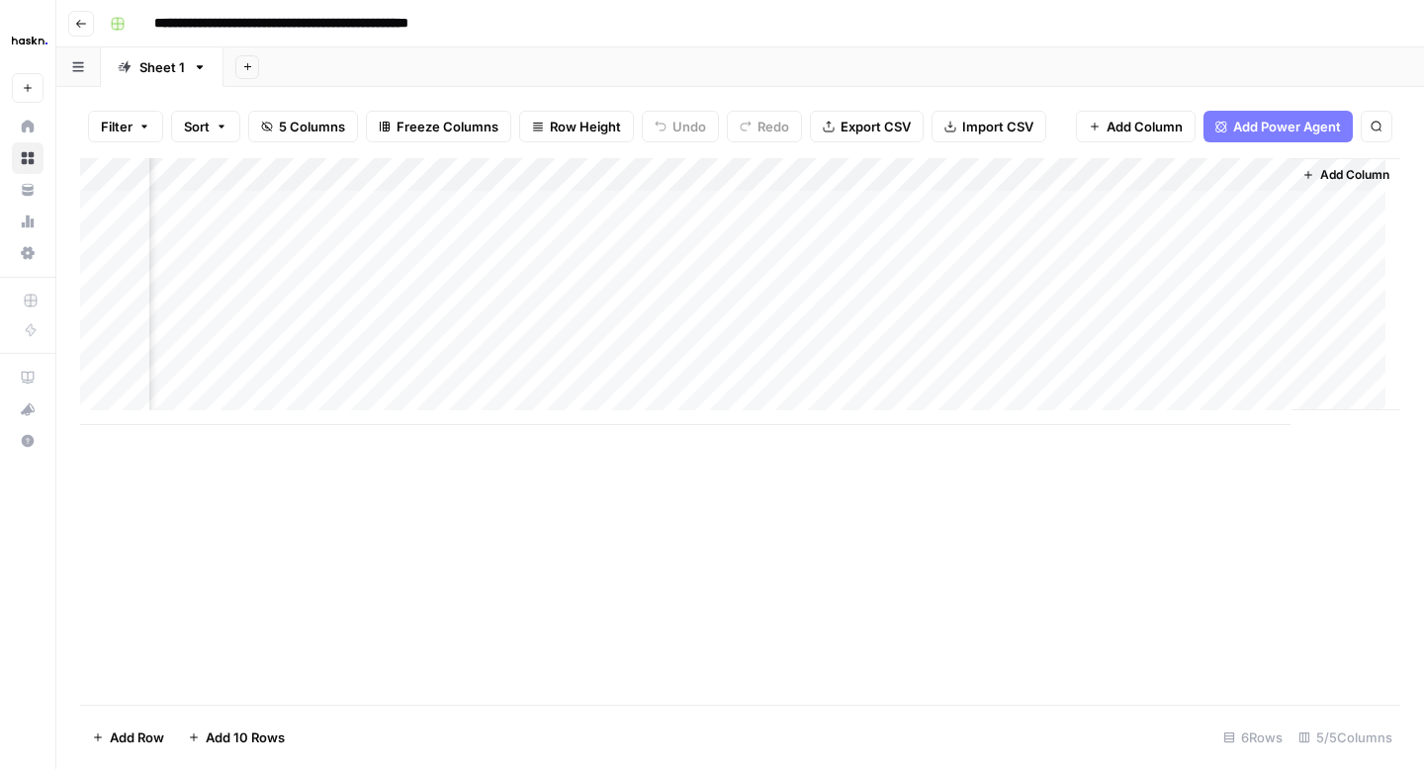
scroll to position [0, 309]
click at [1186, 214] on div "Add Column" at bounding box center [740, 291] width 1320 height 267
click at [1247, 206] on div "Add Column" at bounding box center [740, 291] width 1320 height 267
click at [1265, 210] on div "Add Column" at bounding box center [740, 291] width 1320 height 267
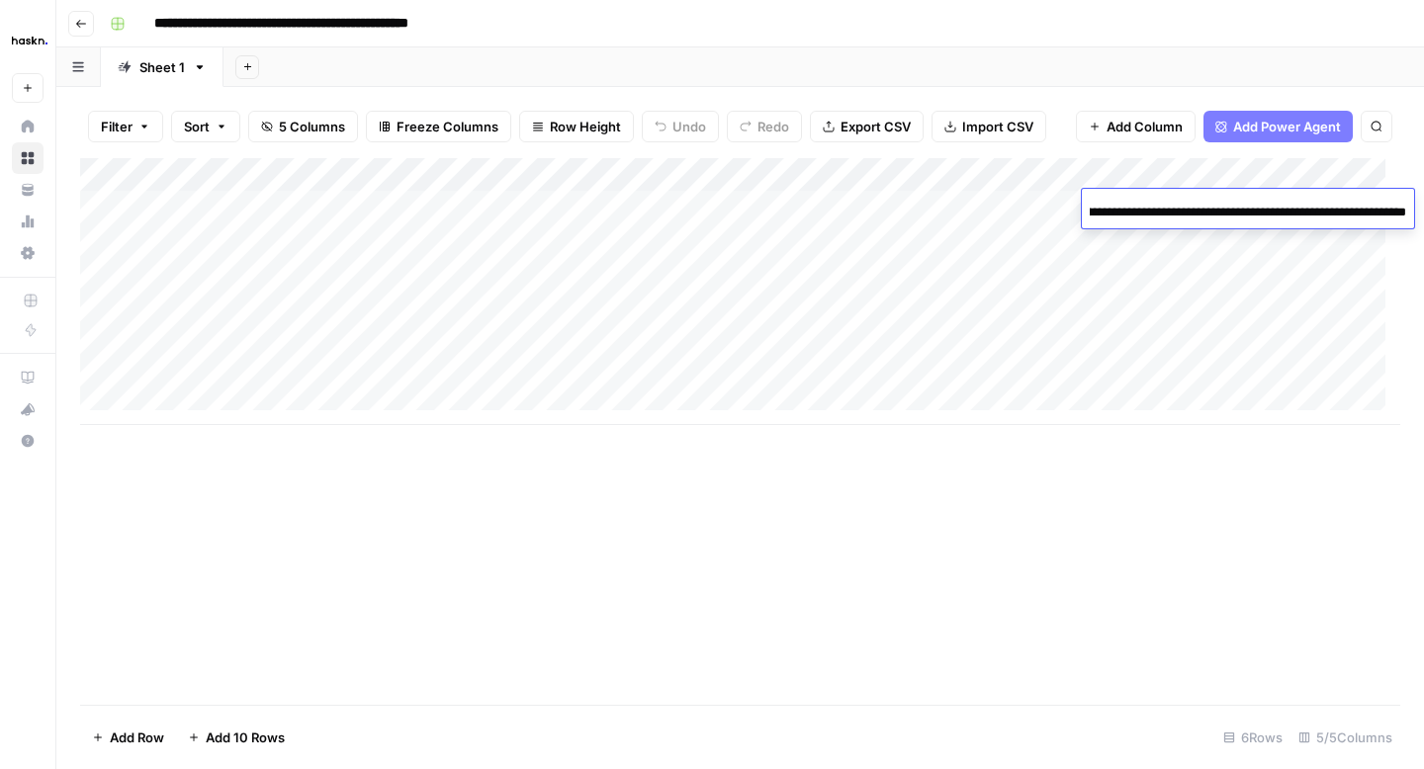
scroll to position [0, 0]
click at [93, 27] on header "**********" at bounding box center [740, 23] width 1368 height 47
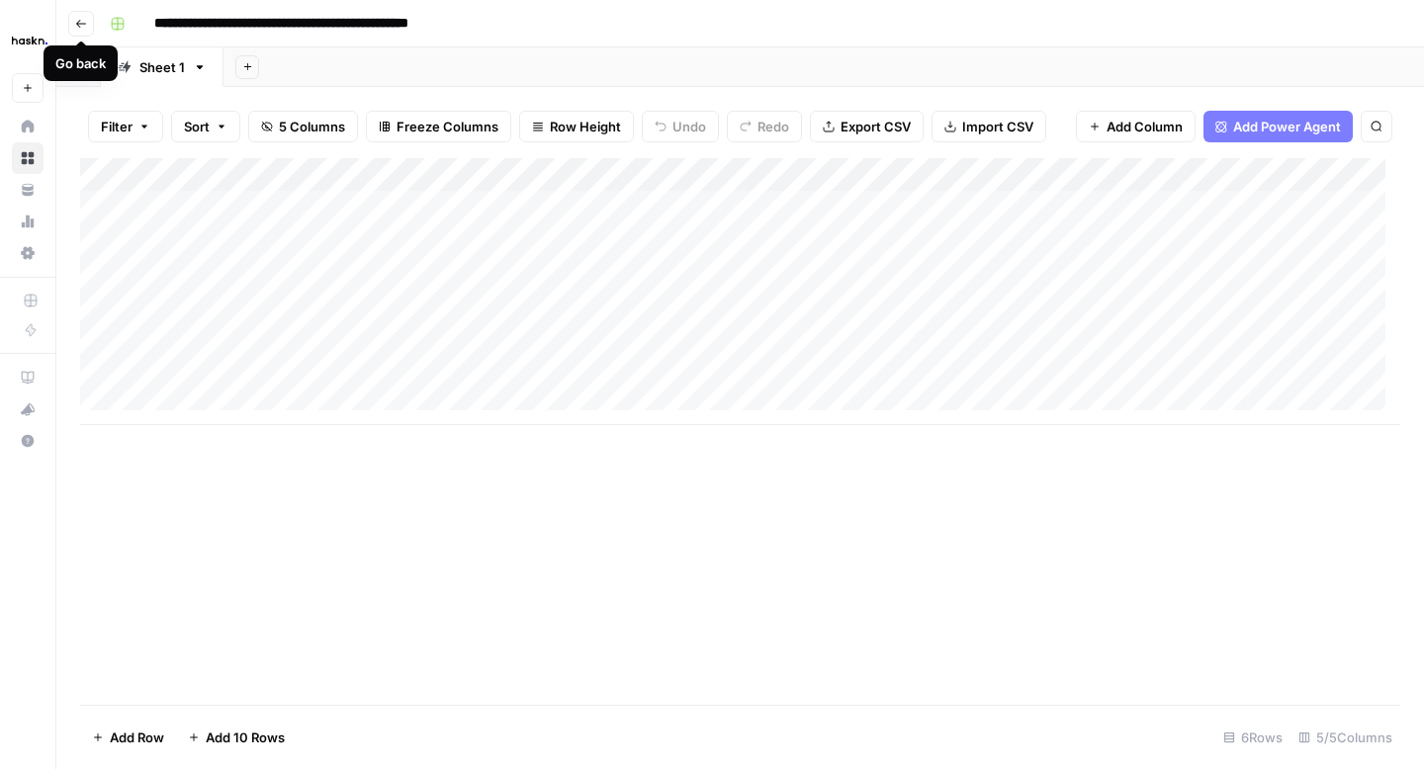
click at [83, 24] on icon "button" at bounding box center [81, 24] width 12 height 12
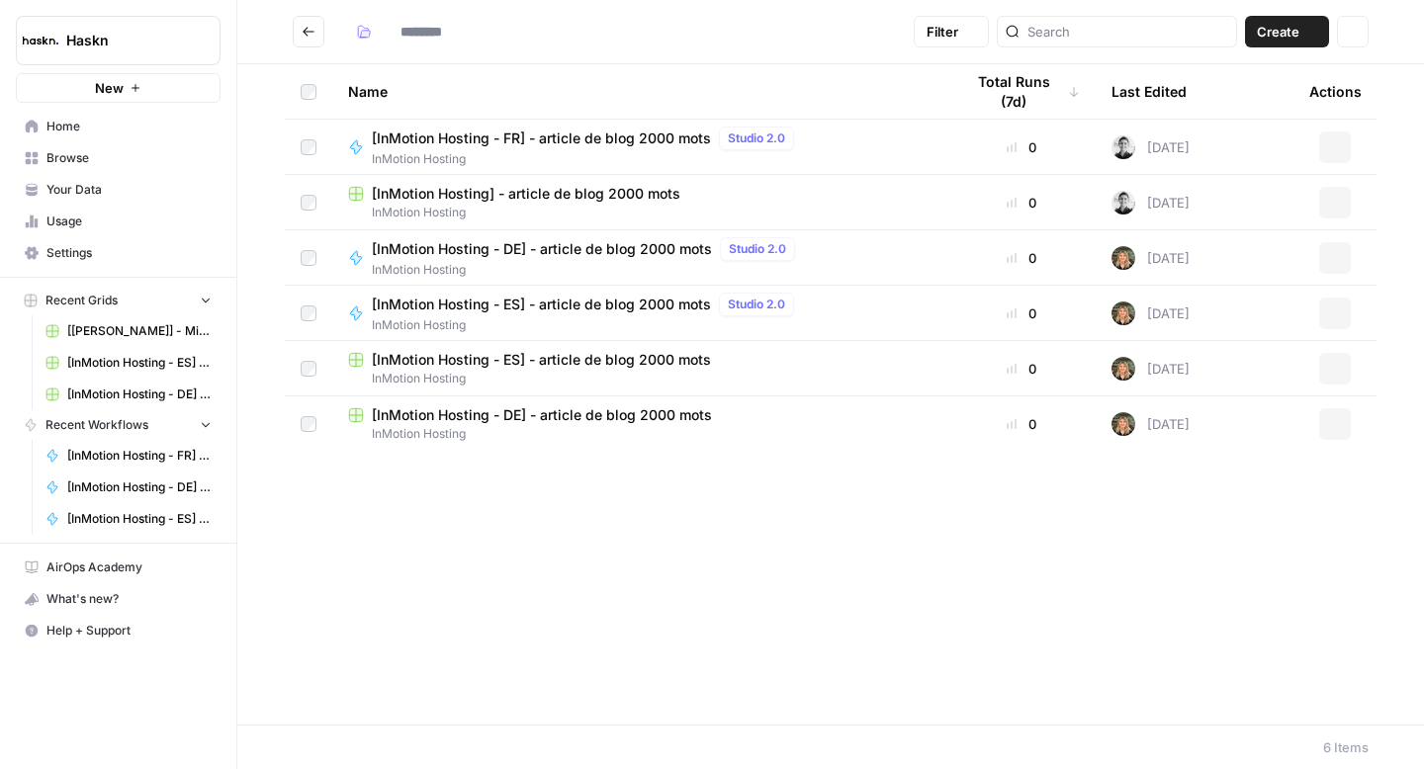
type input "**********"
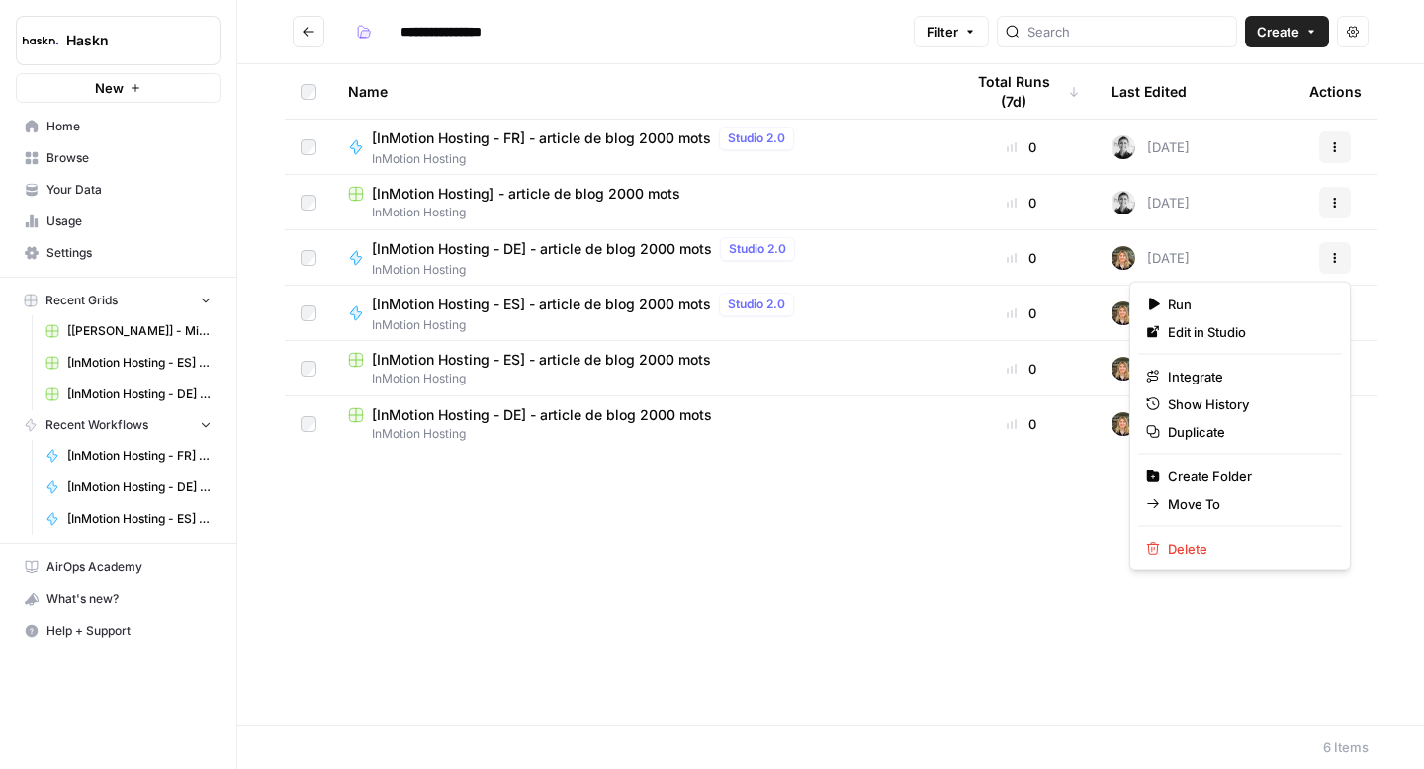
click at [1336, 250] on button "Actions" at bounding box center [1335, 258] width 32 height 32
click at [1227, 331] on span "Edit in Studio" at bounding box center [1247, 332] width 158 height 20
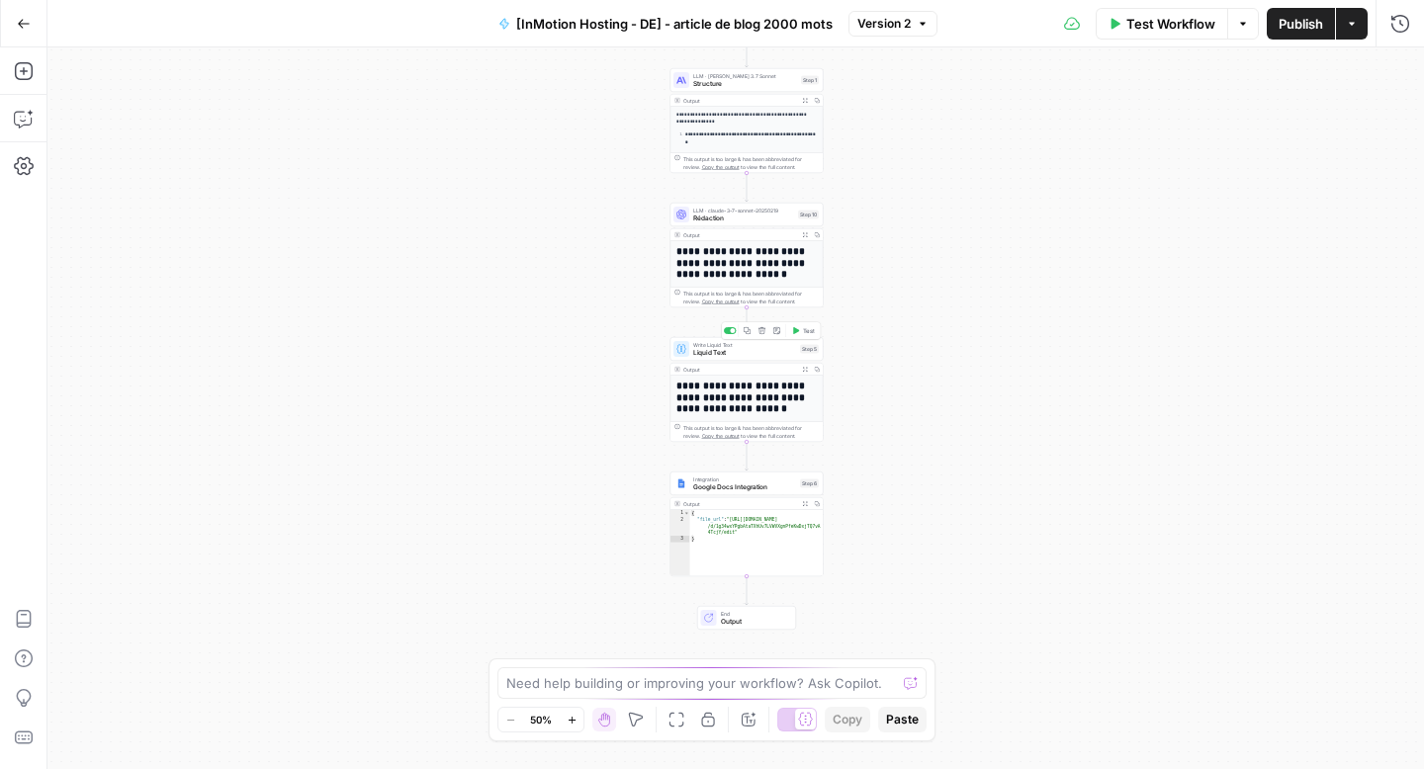
click at [727, 352] on span "Liquid Text" at bounding box center [744, 353] width 103 height 10
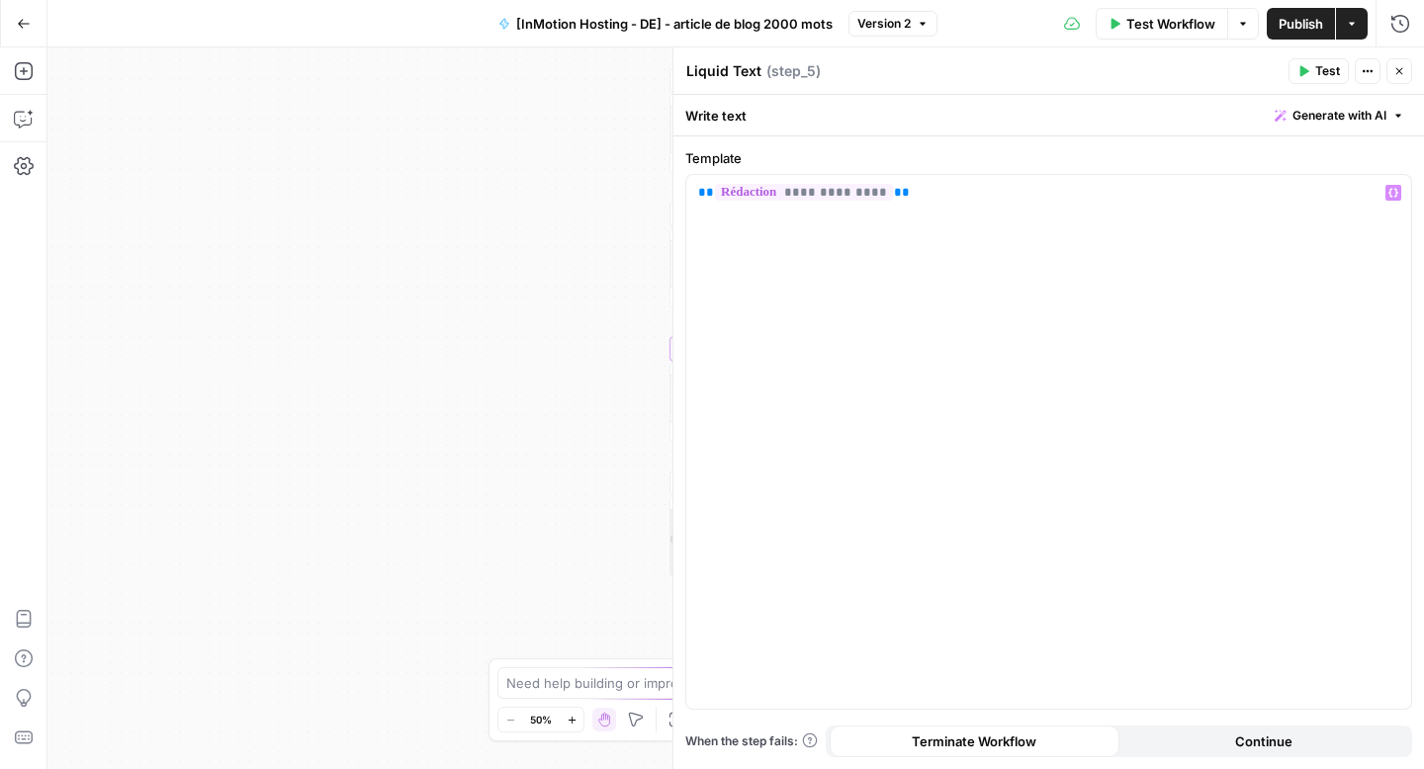
click at [585, 345] on div "Workflow Set Inputs Inputs Google Search Google Search Step 2 Output Expand Out…" at bounding box center [735, 408] width 1377 height 722
click at [1405, 62] on button "Close" at bounding box center [1400, 71] width 26 height 26
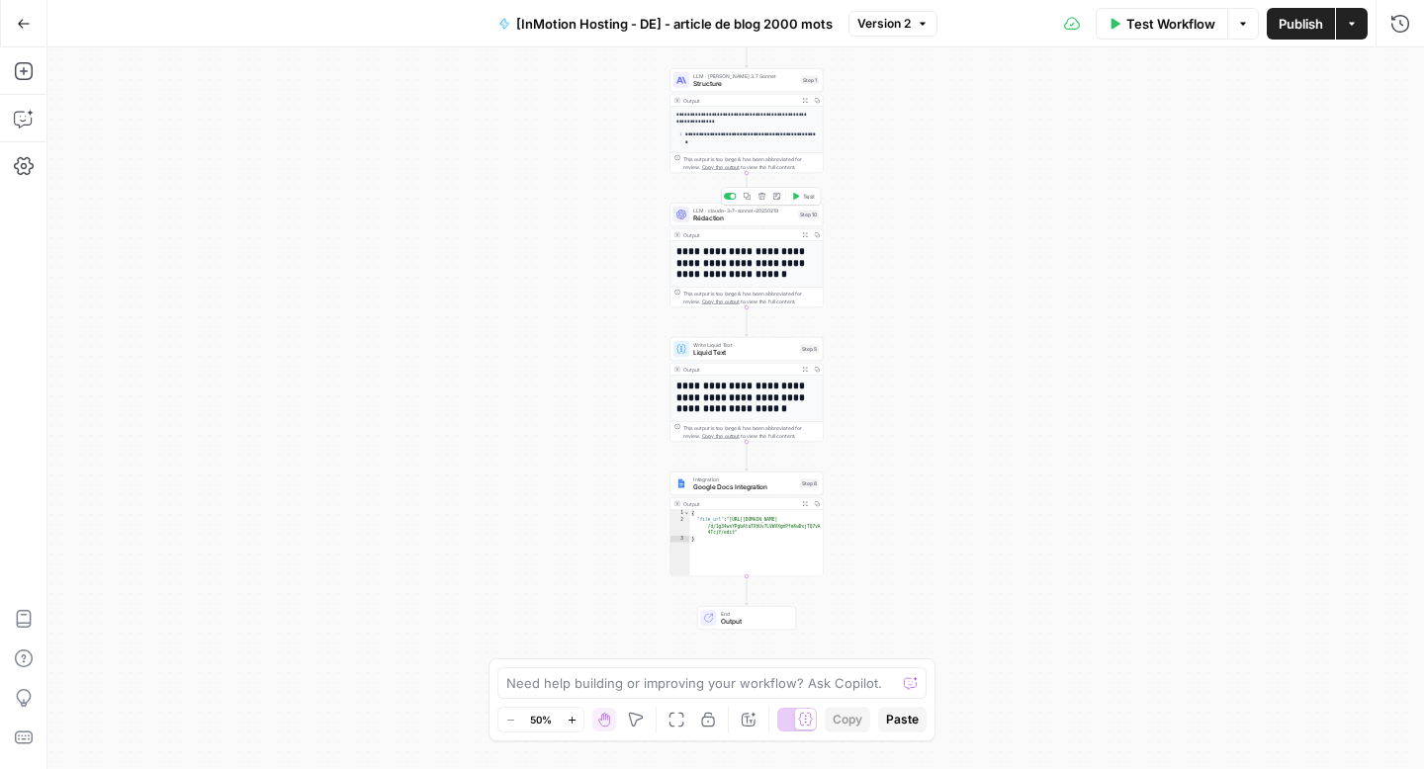
click at [750, 224] on div "LLM · claude-3-7-sonnet-20250219 Rédaction Step 10 Copy step Delete step Add No…" at bounding box center [747, 215] width 153 height 24
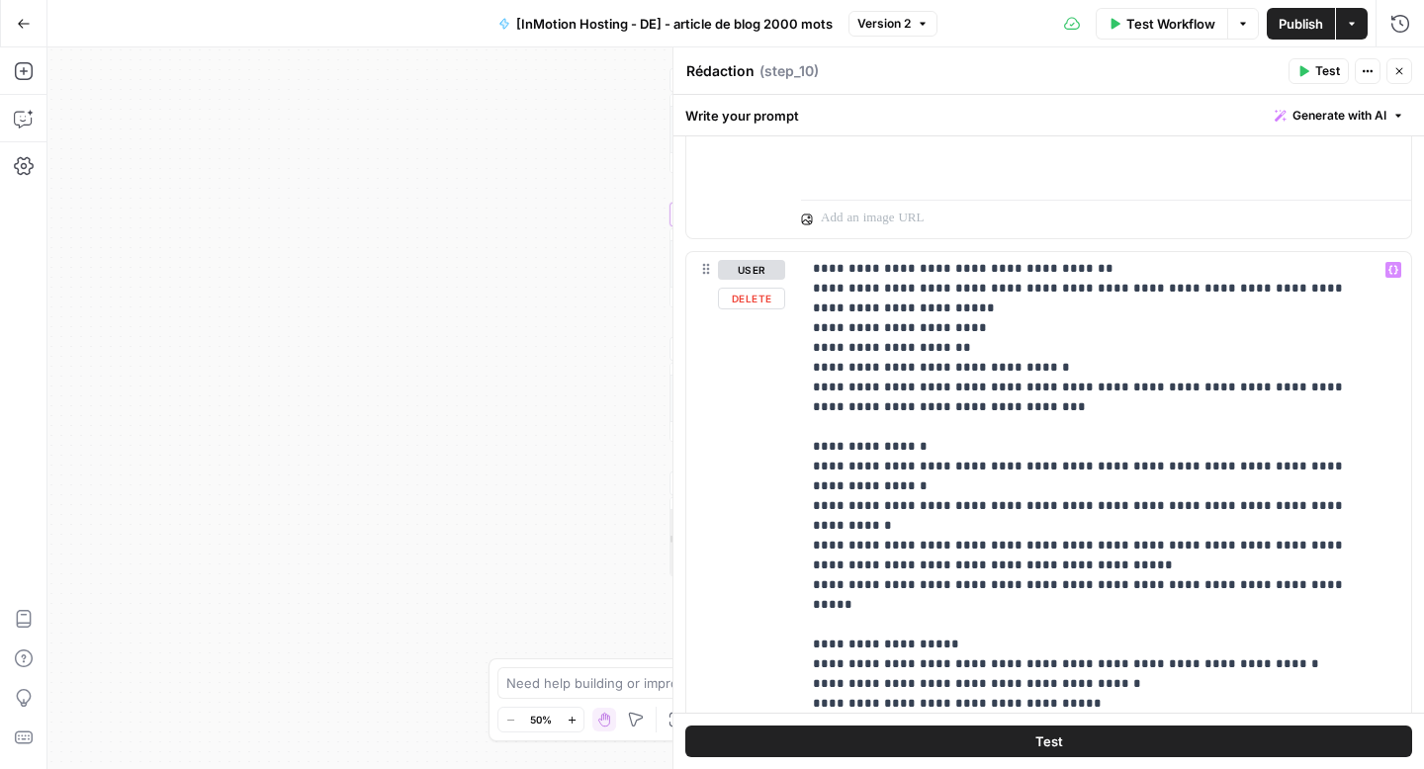
scroll to position [1623, 0]
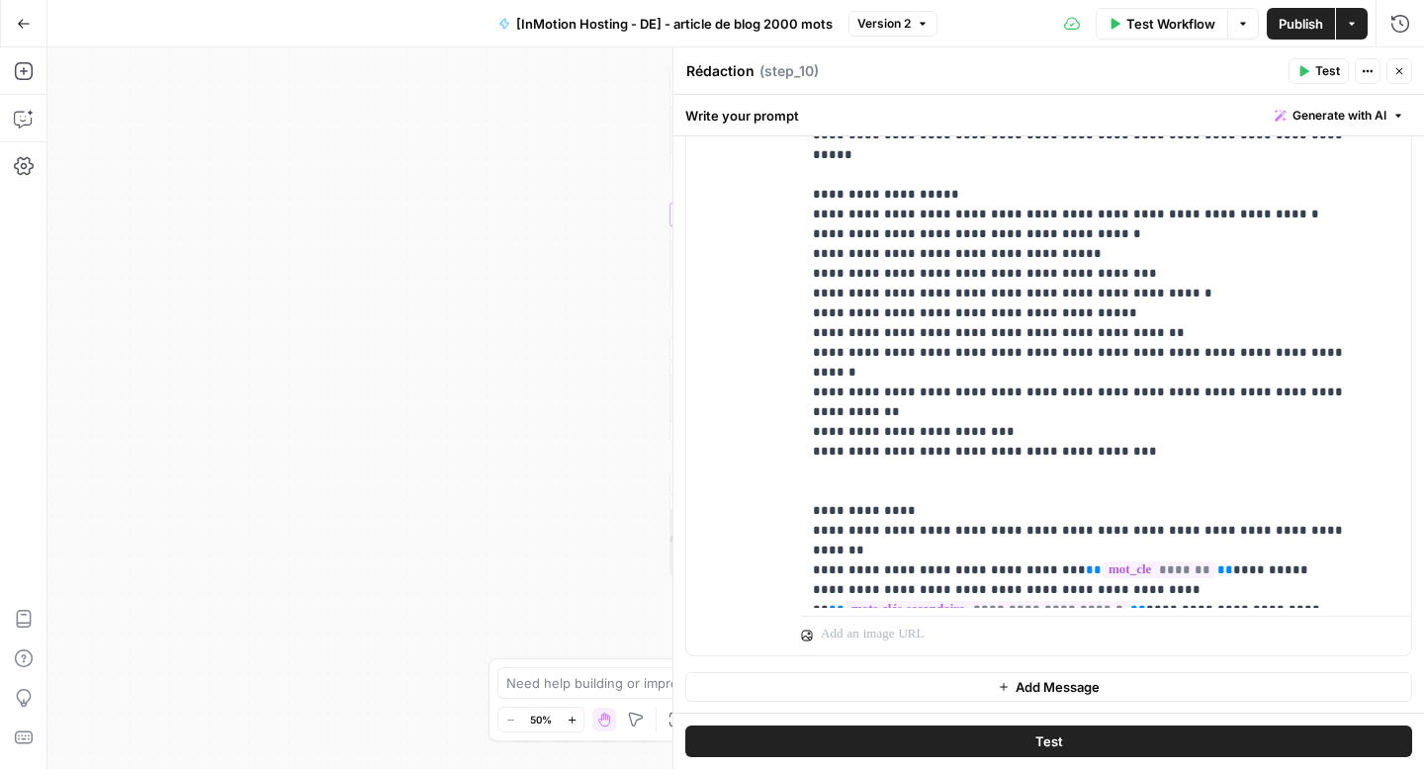
click at [1409, 73] on button "Close" at bounding box center [1400, 71] width 26 height 26
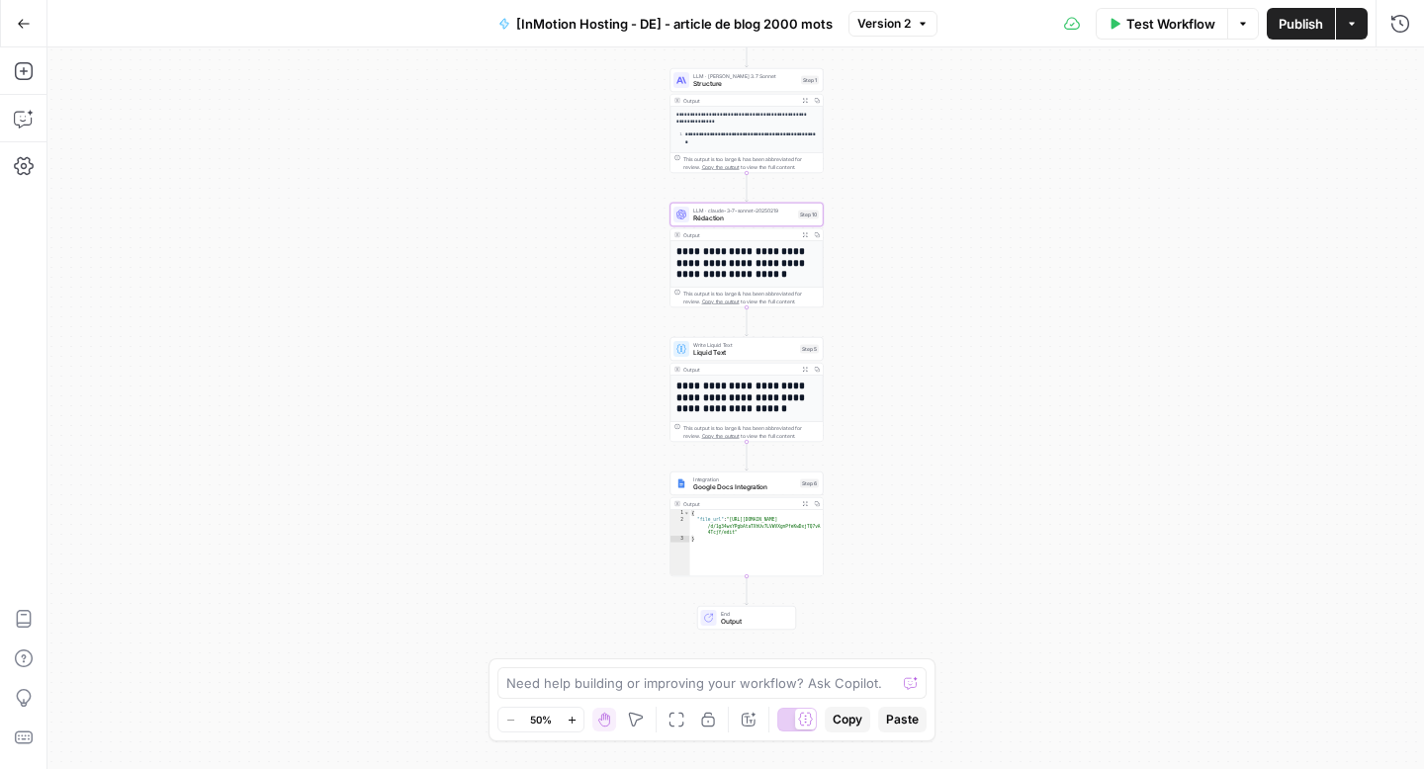
click at [38, 30] on button "Go Back" at bounding box center [24, 24] width 36 height 36
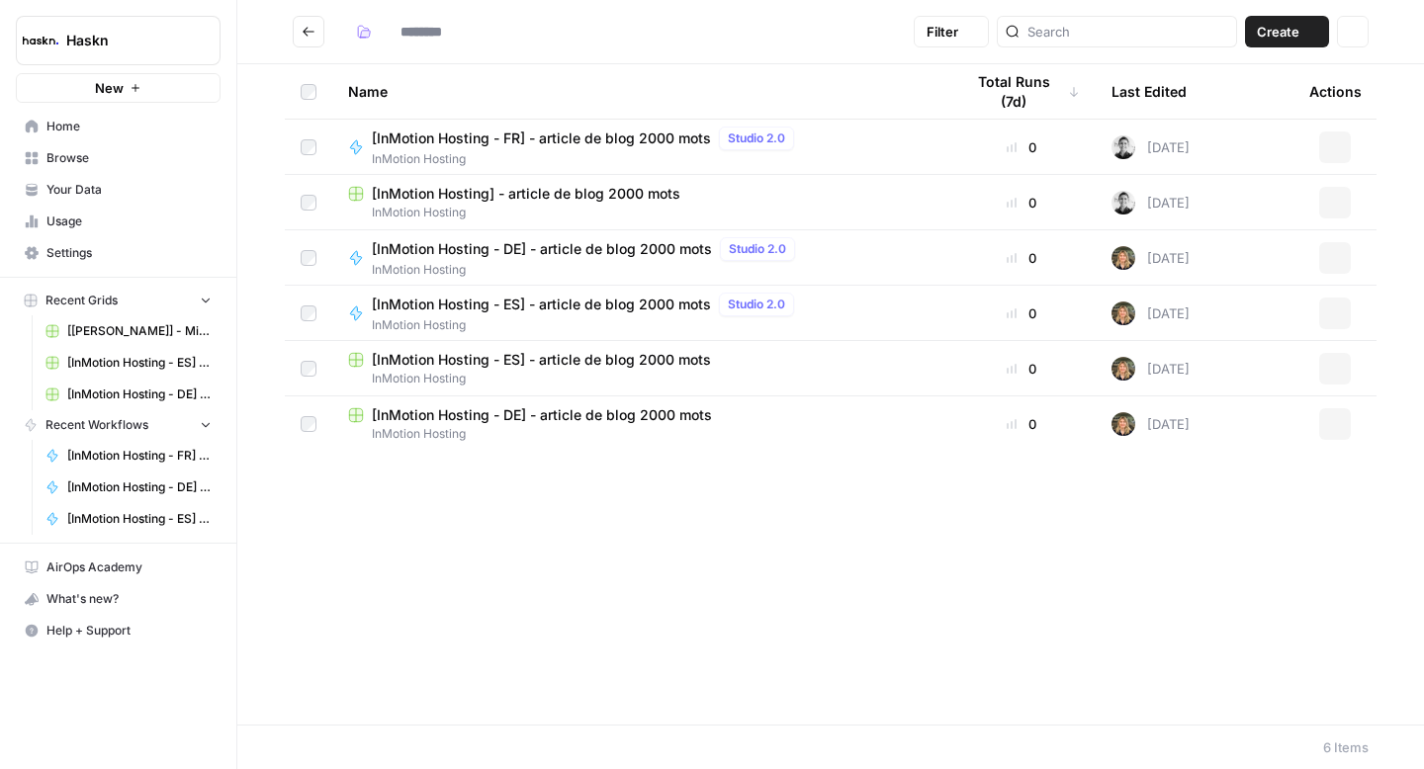
type input "**********"
click at [638, 307] on span "[InMotion Hosting - ES] - article de blog 2000 mots" at bounding box center [541, 305] width 339 height 20
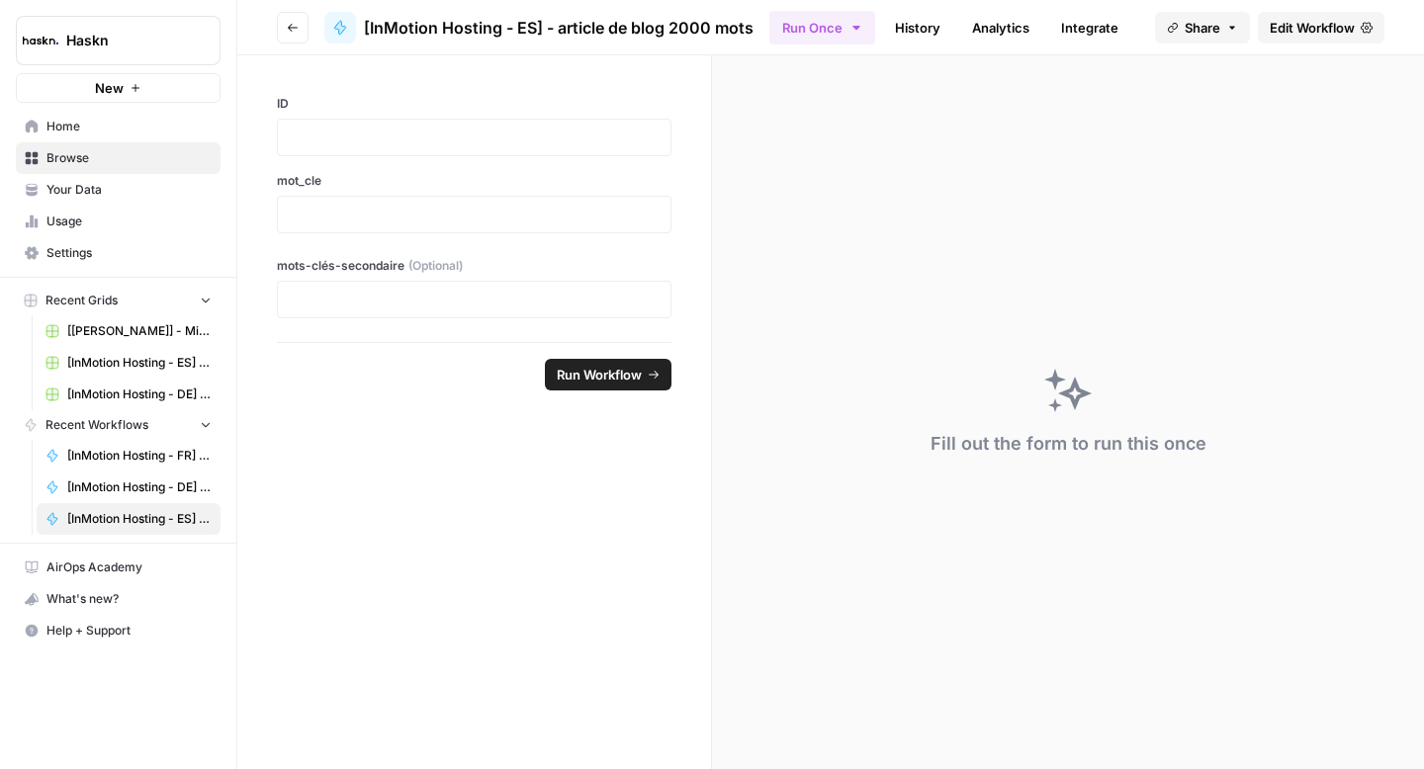
click at [285, 33] on button "Go back" at bounding box center [293, 28] width 32 height 32
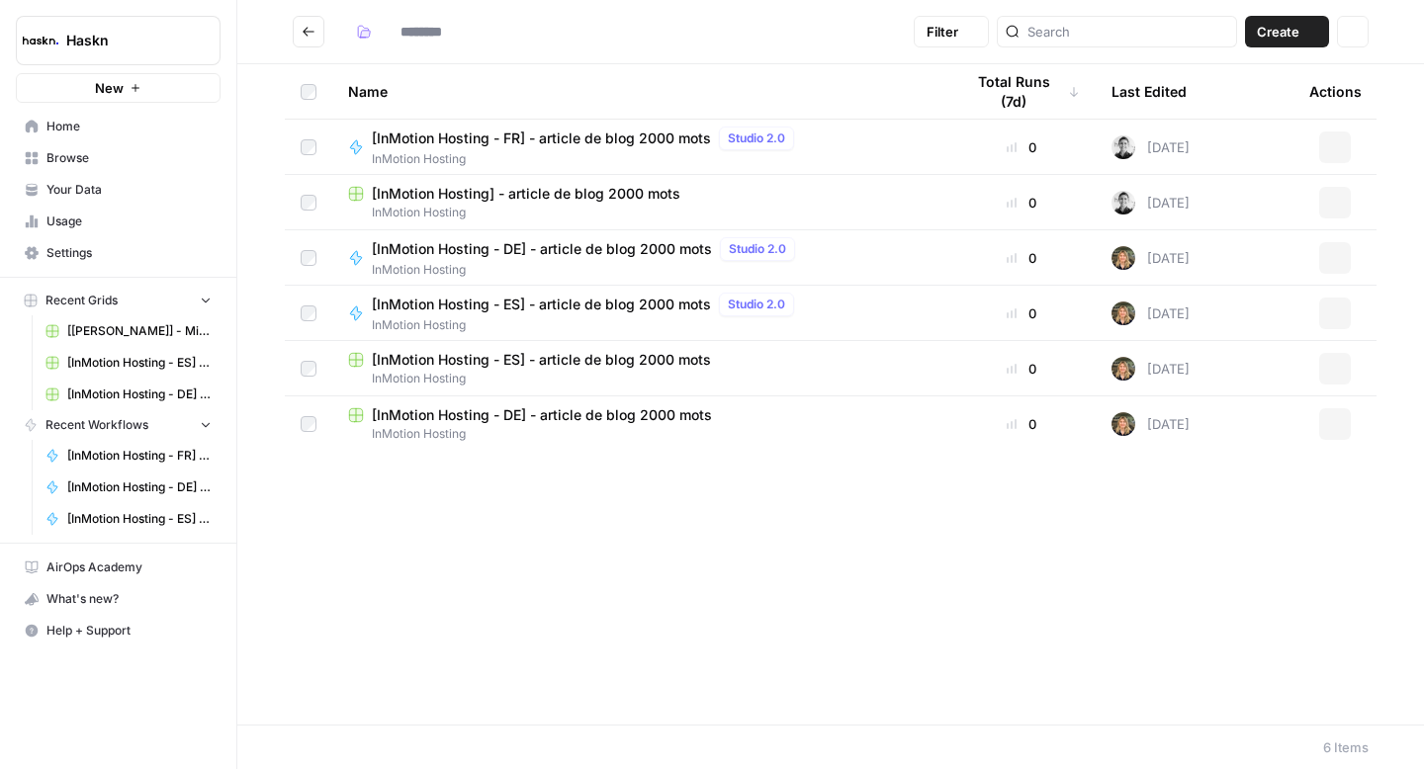
type input "**********"
click at [1334, 252] on icon "button" at bounding box center [1335, 258] width 12 height 12
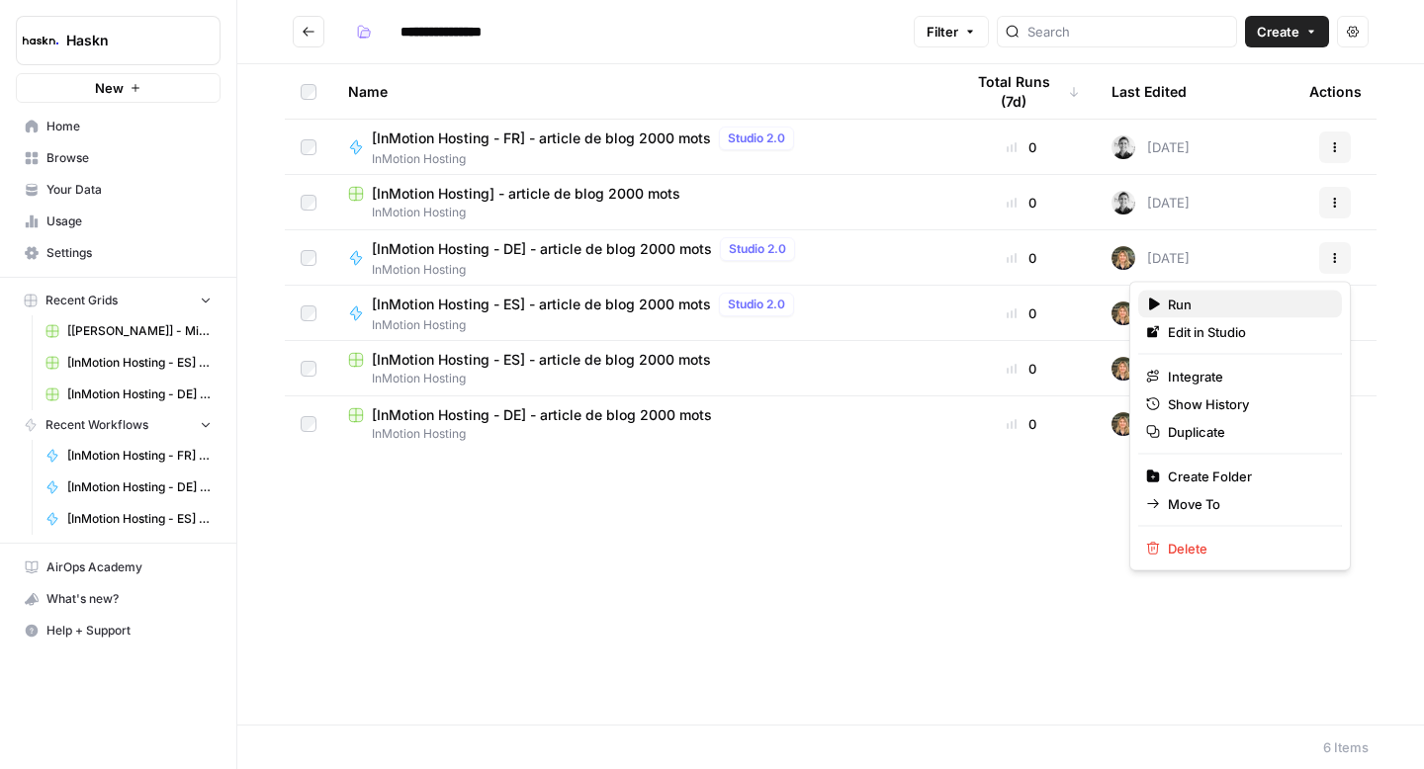
click at [1218, 310] on span "Run" at bounding box center [1247, 305] width 158 height 20
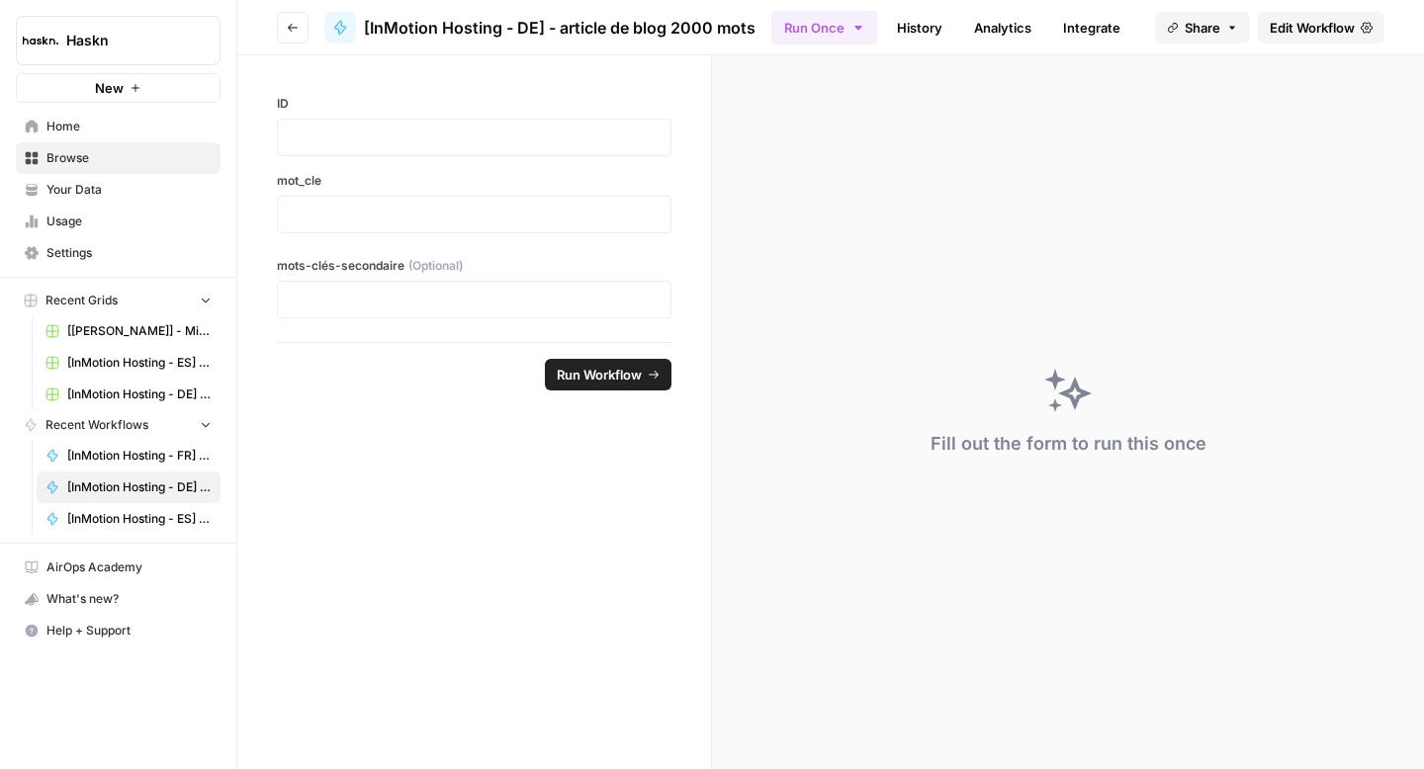
click at [1339, 23] on span "Edit Workflow" at bounding box center [1312, 28] width 85 height 20
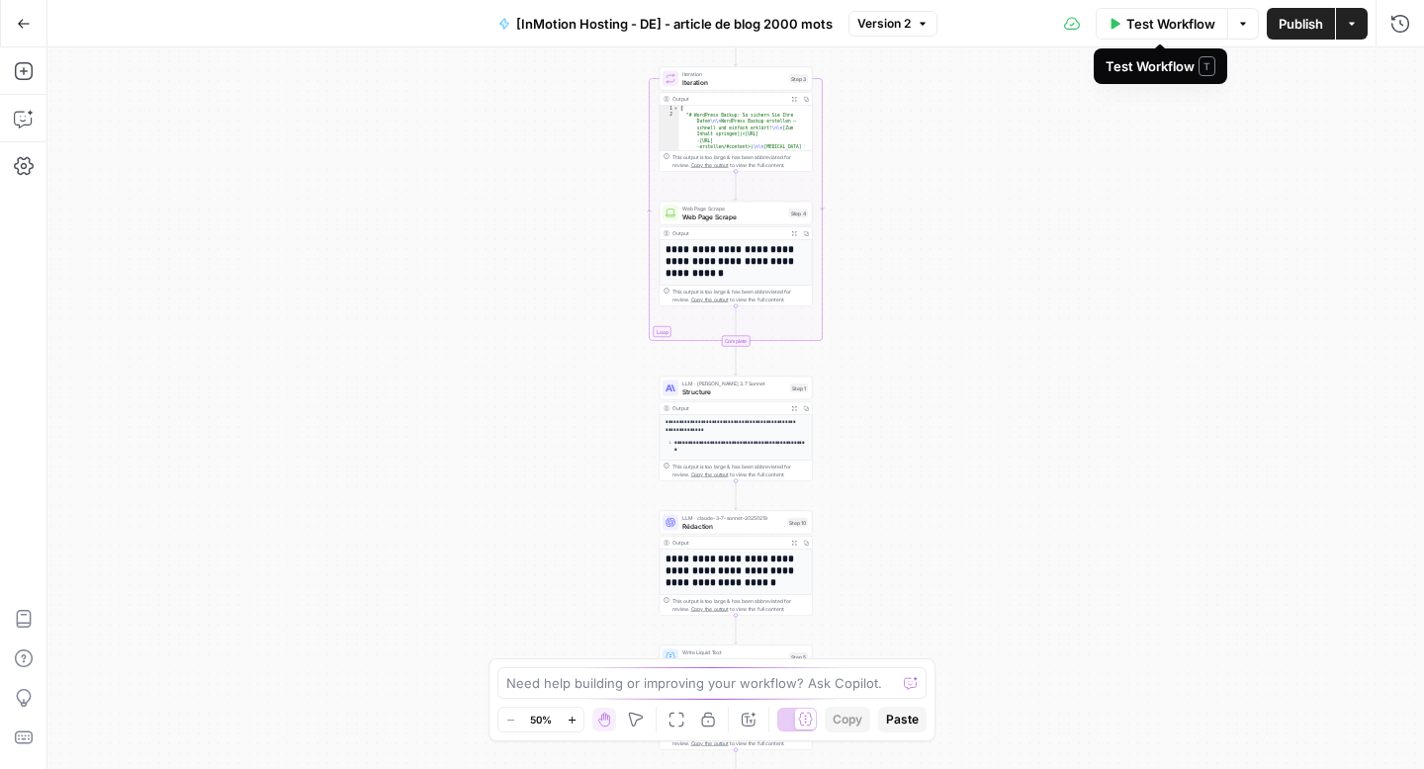
click at [1149, 26] on span "Test Workflow" at bounding box center [1170, 24] width 89 height 20
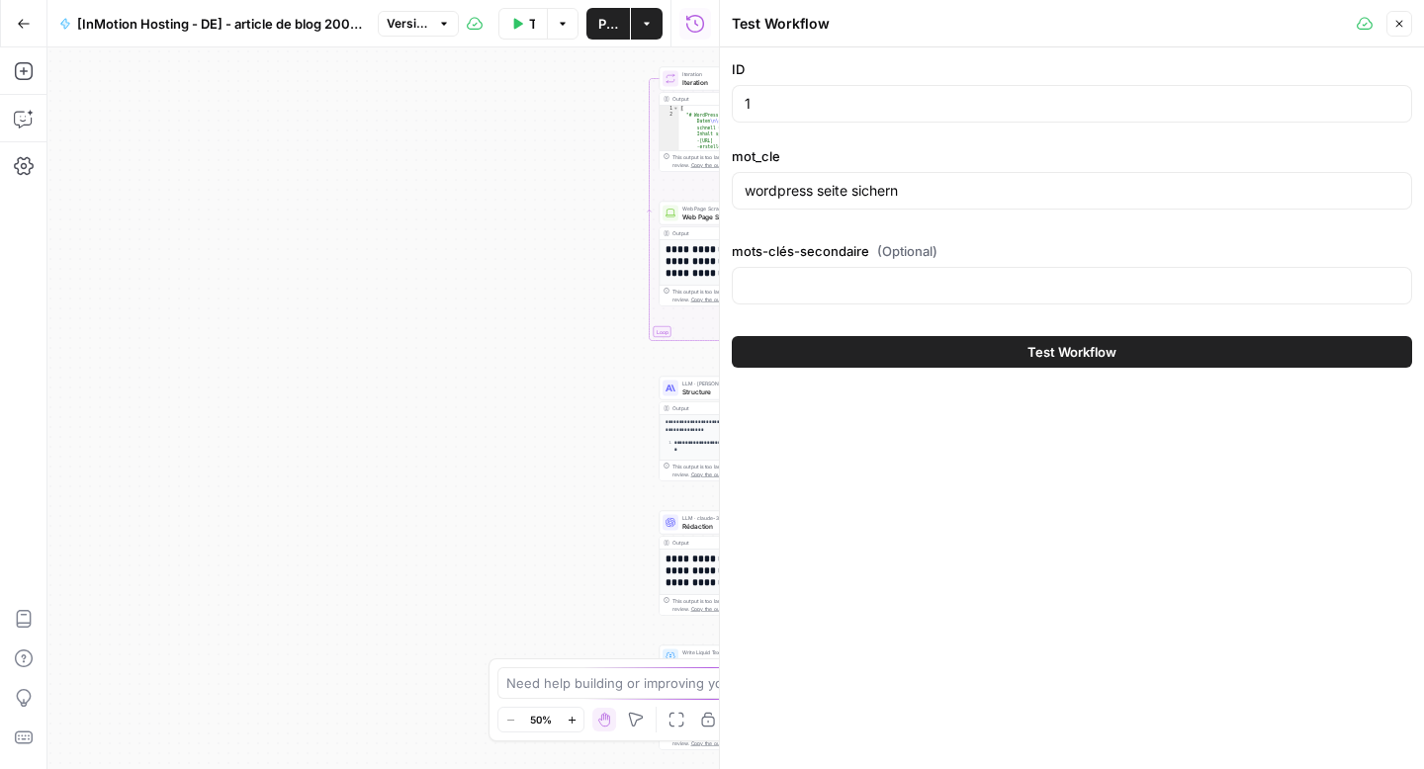
click at [1082, 345] on span "Test Workflow" at bounding box center [1072, 352] width 89 height 20
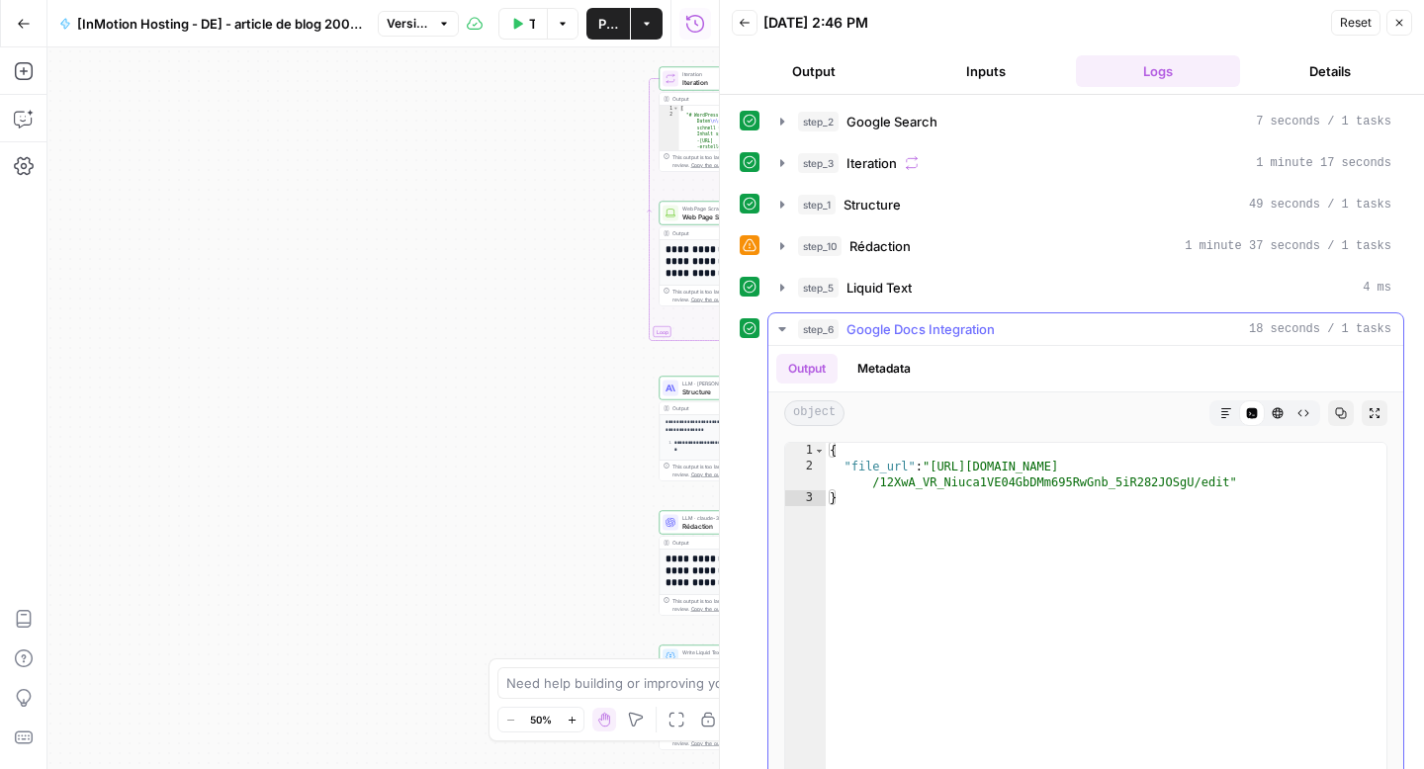
type textarea "**********"
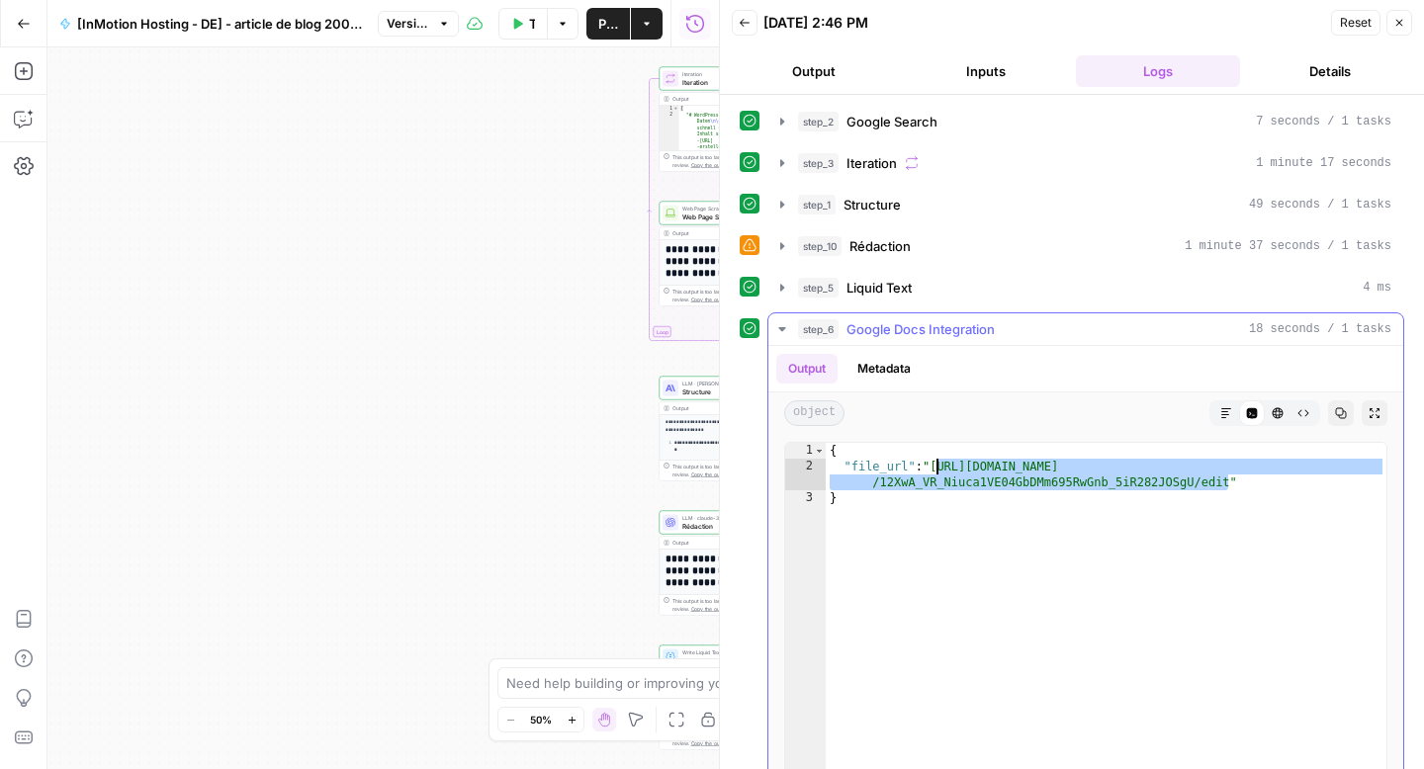
drag, startPoint x: 1229, startPoint y: 486, endPoint x: 939, endPoint y: 473, distance: 291.0
click at [939, 473] on div "{ "file_url" : "[URL][DOMAIN_NAME] /12XwA_VR_Niuca1VE04GbDMm695RwGnb_5iR282JOSg…" at bounding box center [1106, 653] width 561 height 420
